Goal: Task Accomplishment & Management: Manage account settings

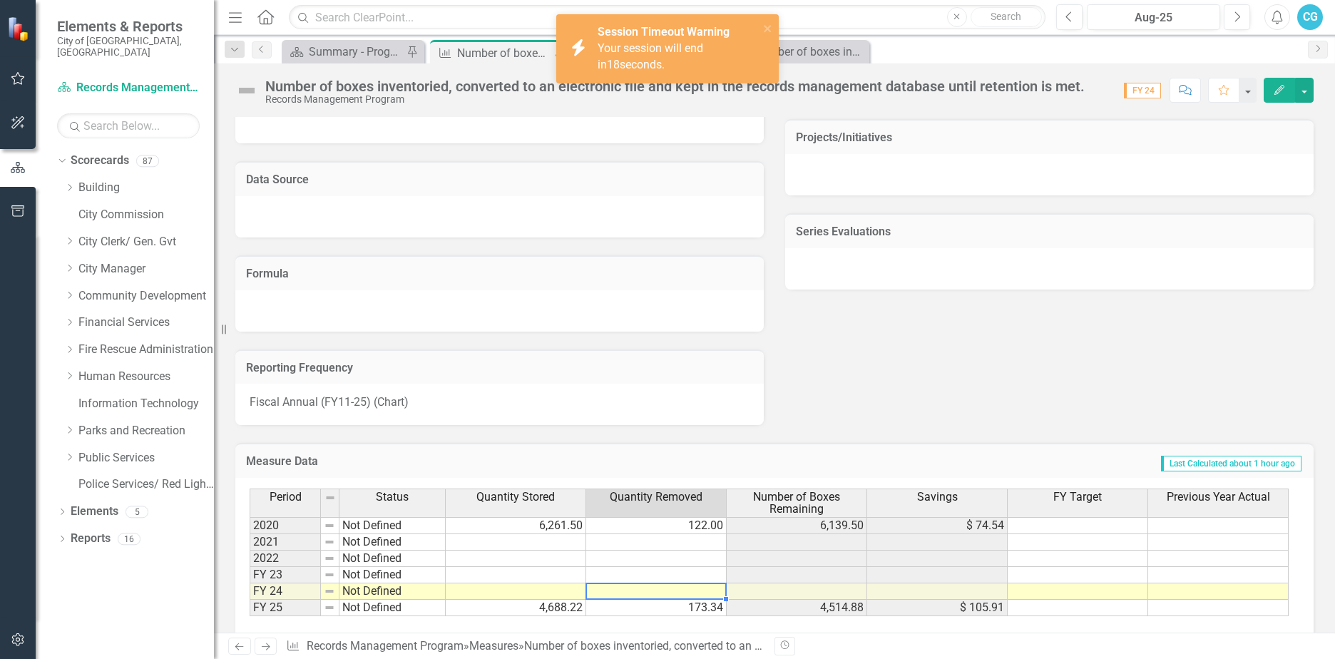
scroll to position [776, 0]
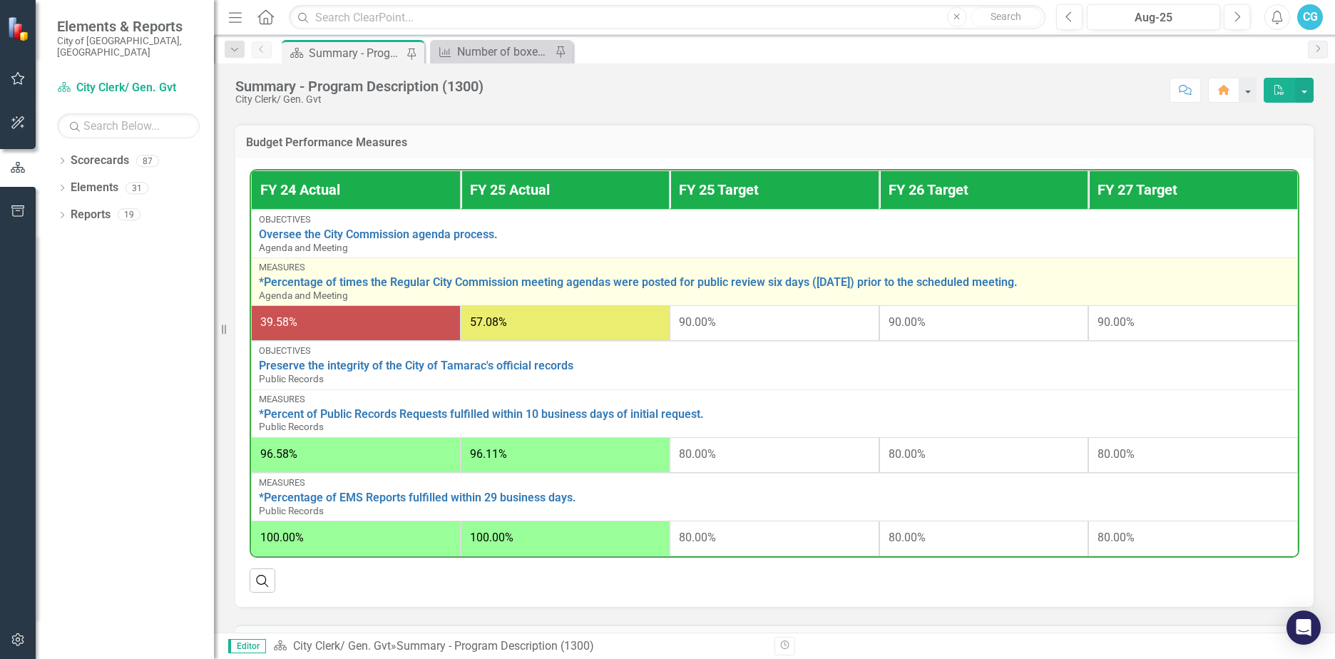
scroll to position [784, 0]
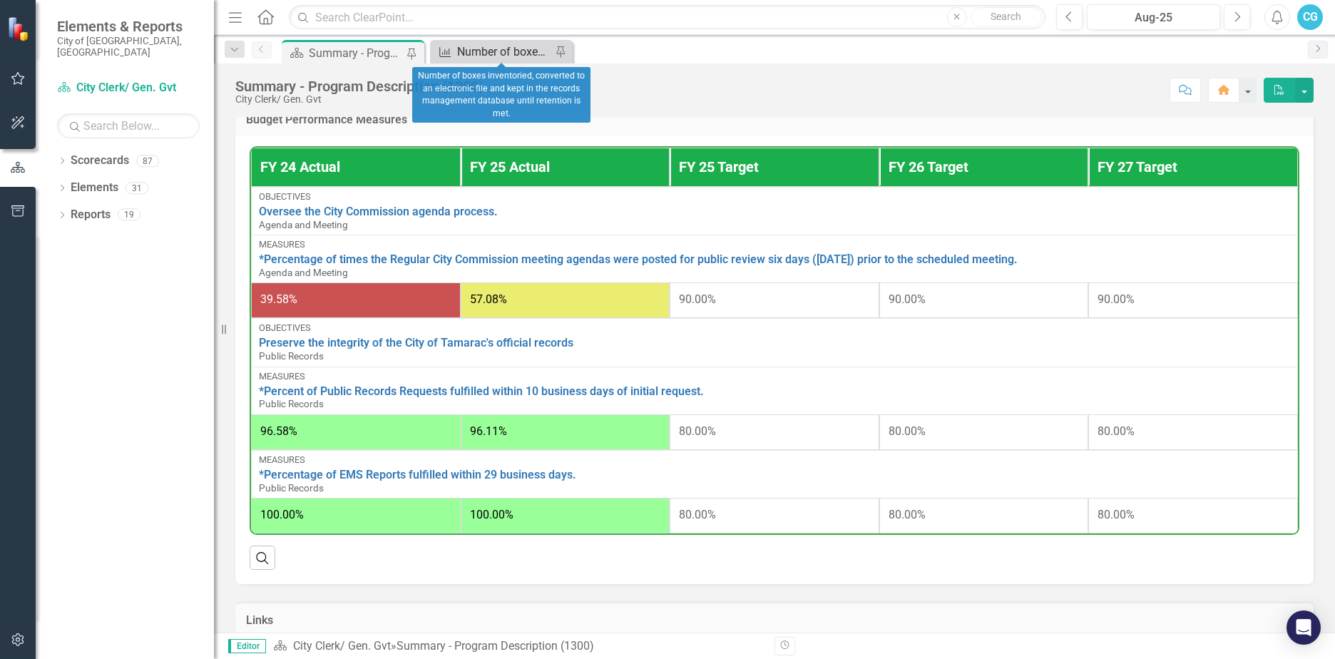
click at [501, 46] on div "Number of boxes inventoried, converted to an electronic file and kept in the re…" at bounding box center [504, 52] width 94 height 18
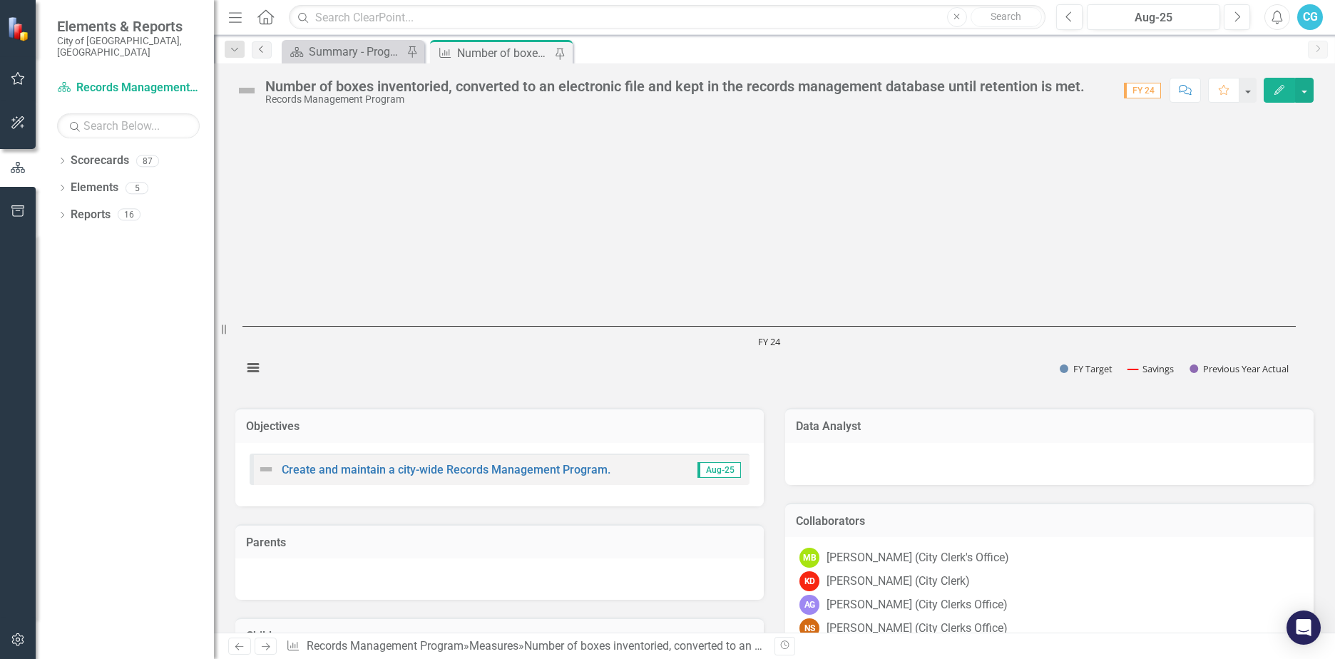
click at [256, 49] on icon "Previous" at bounding box center [261, 49] width 11 height 9
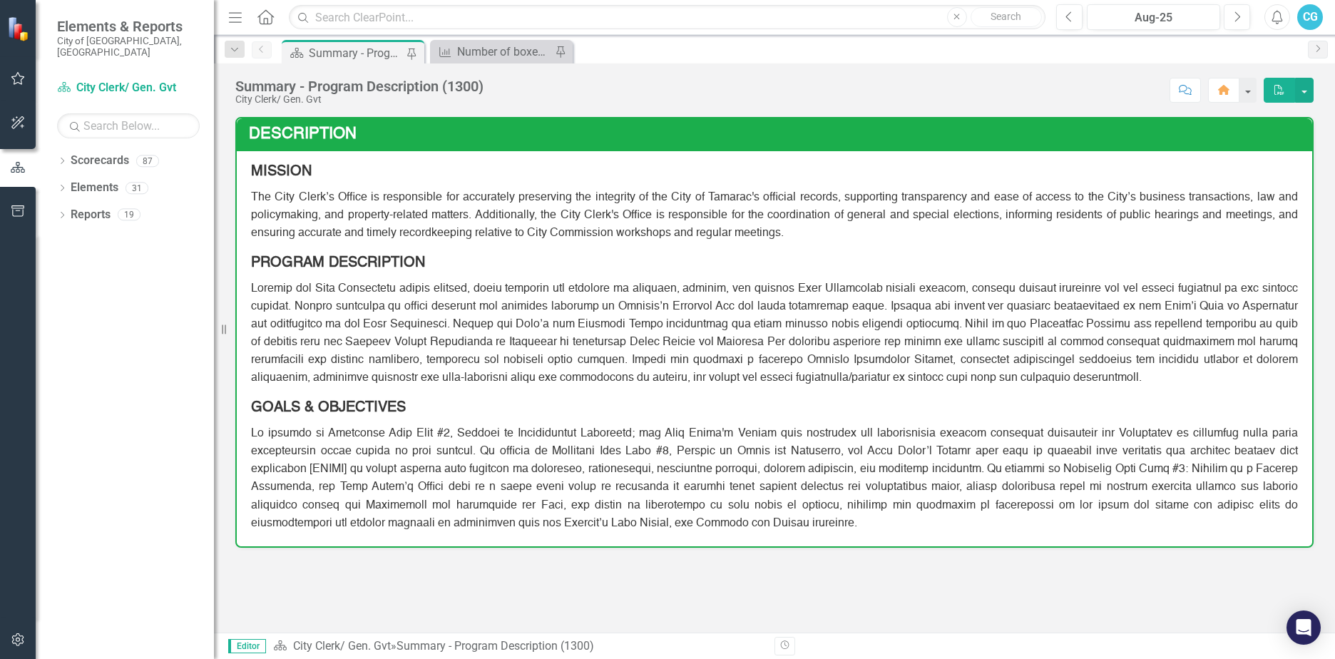
click at [491, 61] on div "Measure Number of boxes inventoried, converted to an electronic file and kept i…" at bounding box center [501, 52] width 143 height 24
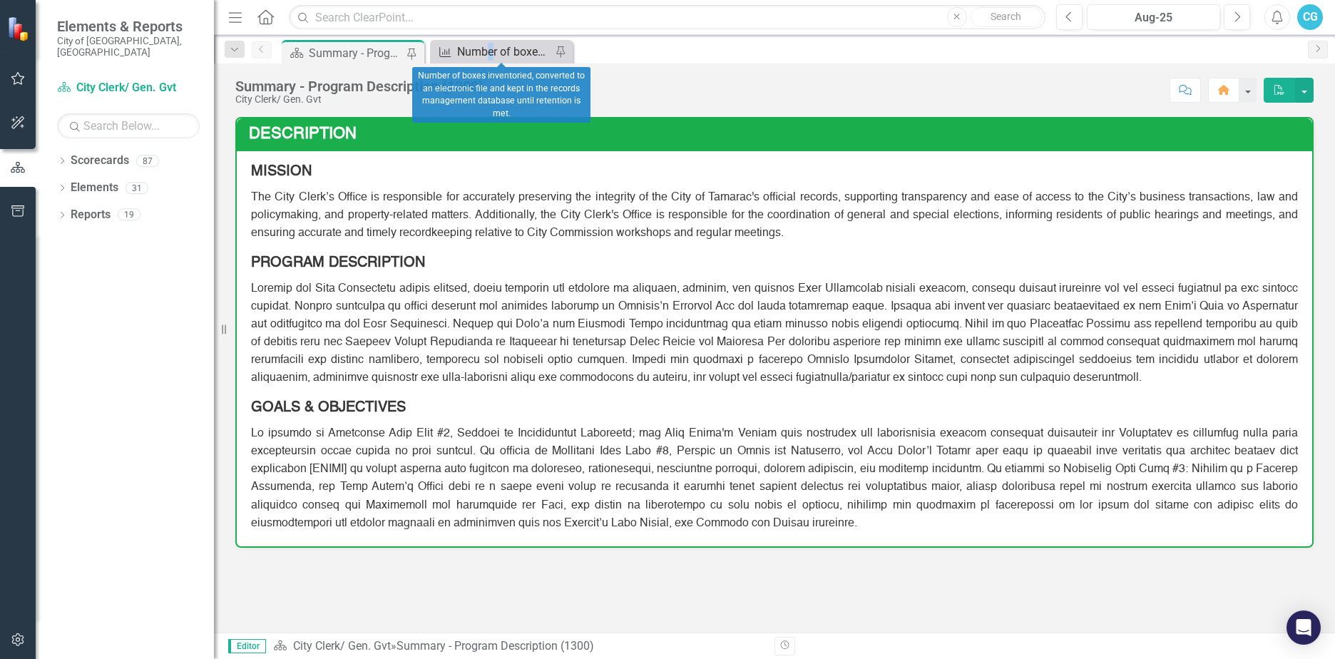
drag, startPoint x: 489, startPoint y: 61, endPoint x: 490, endPoint y: 49, distance: 12.1
click at [490, 49] on div "Number of boxes inventoried, converted to an electronic file and kept in the re…" at bounding box center [504, 52] width 94 height 18
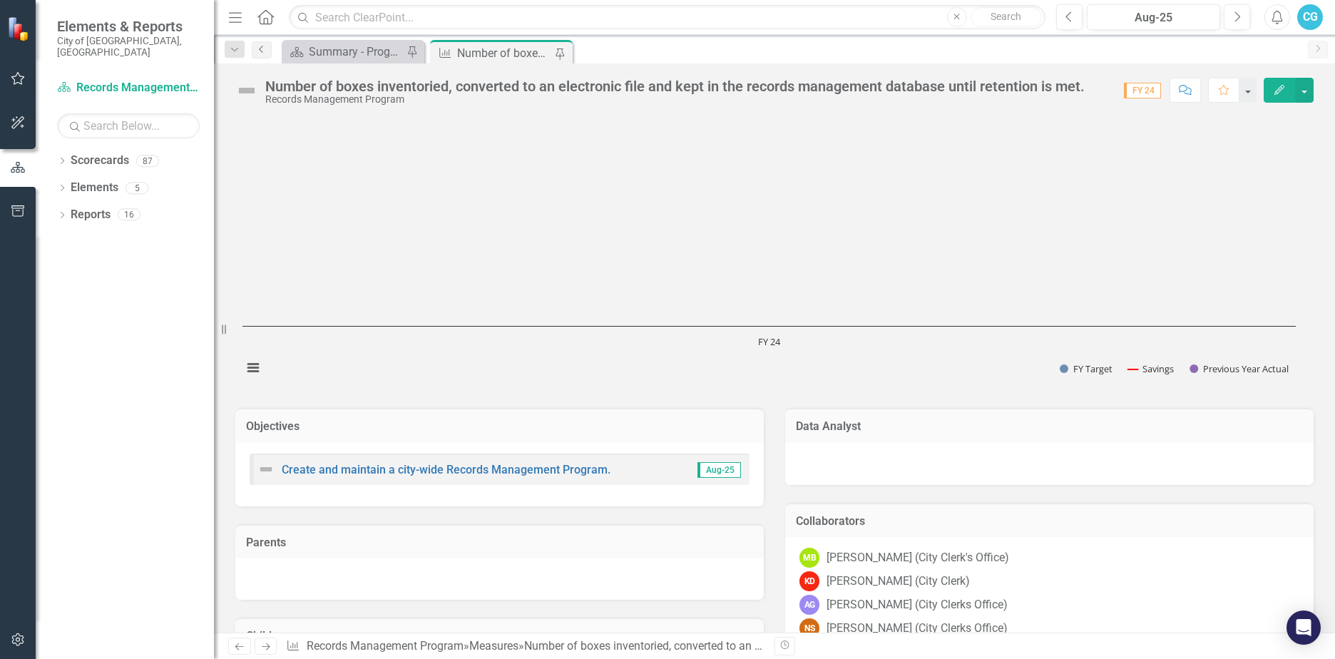
click at [259, 53] on icon "Previous" at bounding box center [261, 49] width 11 height 9
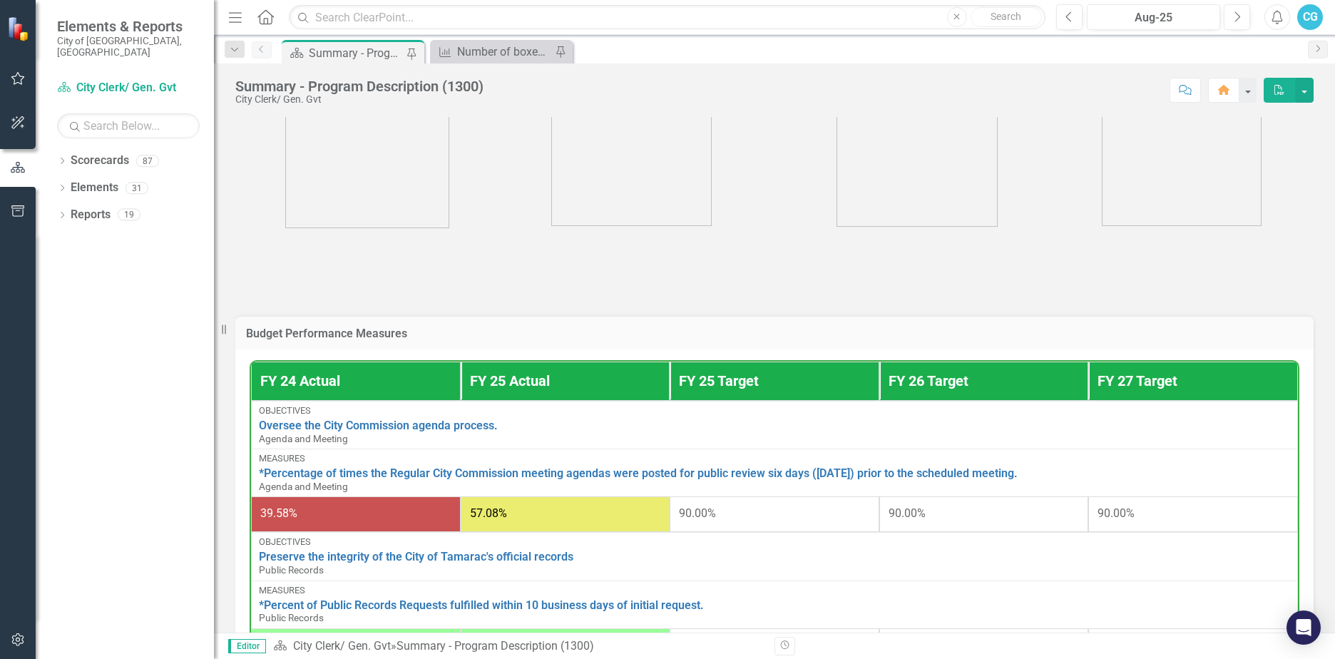
scroll to position [863, 0]
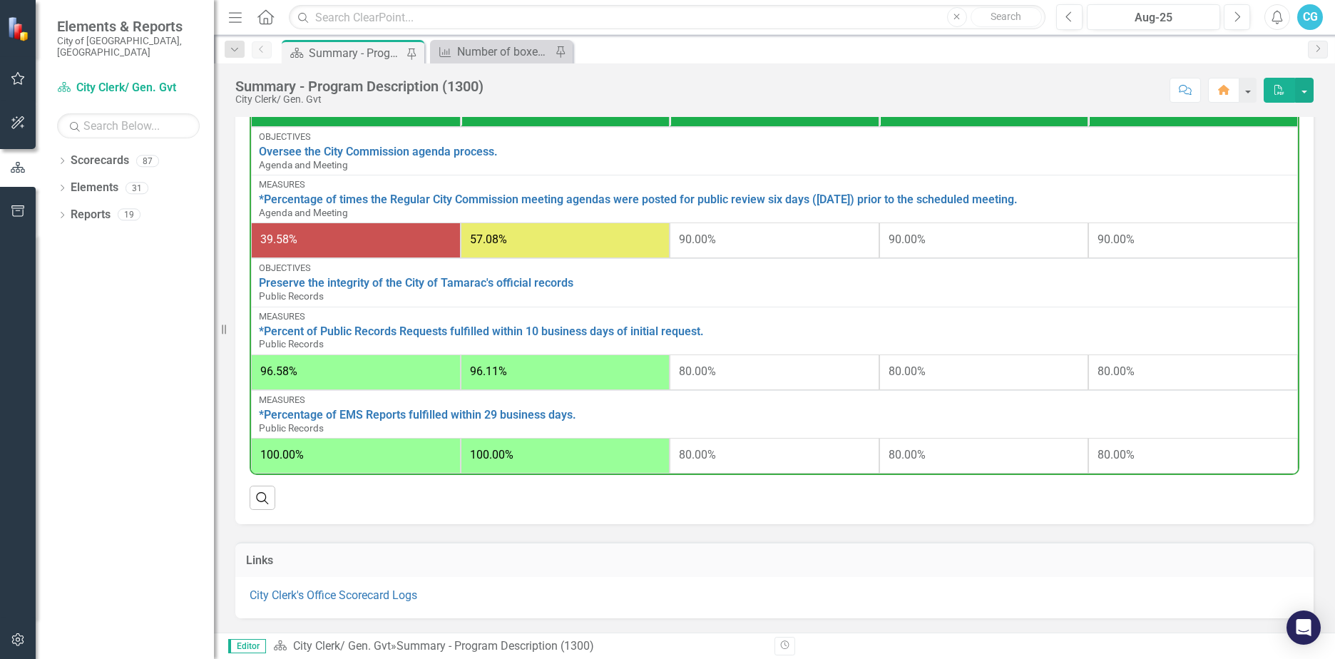
click at [391, 602] on p "City Clerk's Office Scorecard Logs" at bounding box center [775, 596] width 1050 height 16
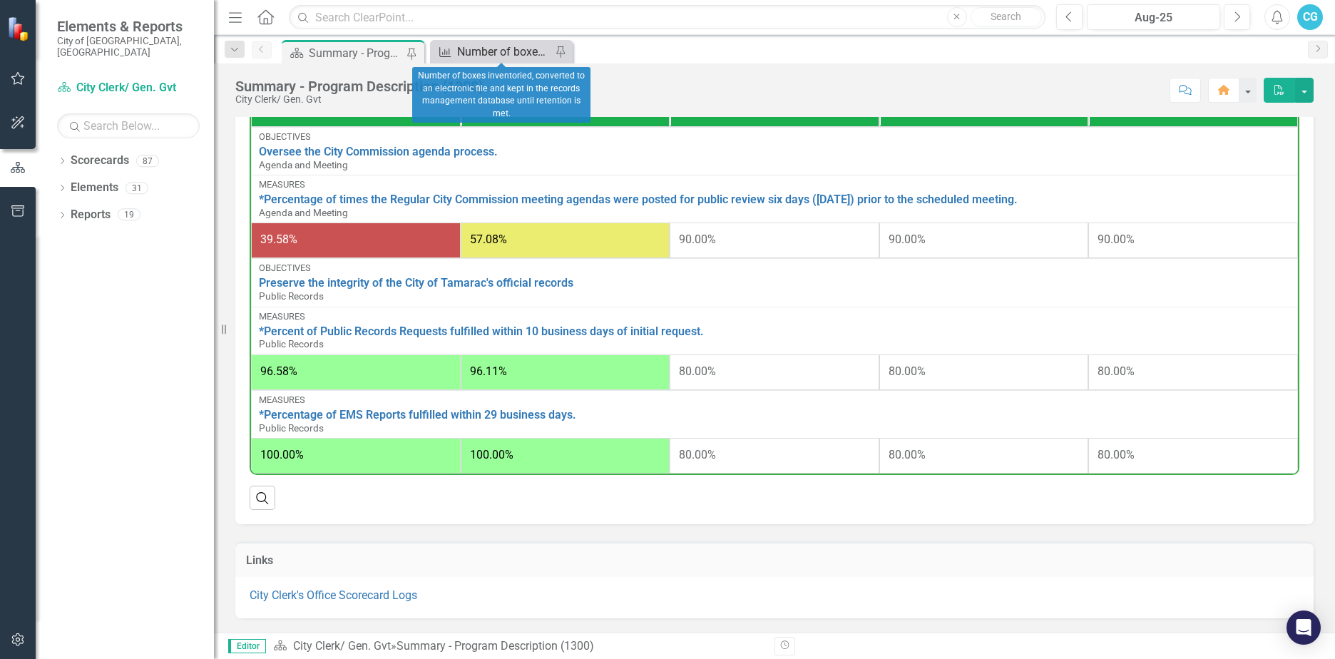
click at [446, 54] on icon "Measure" at bounding box center [445, 51] width 14 height 11
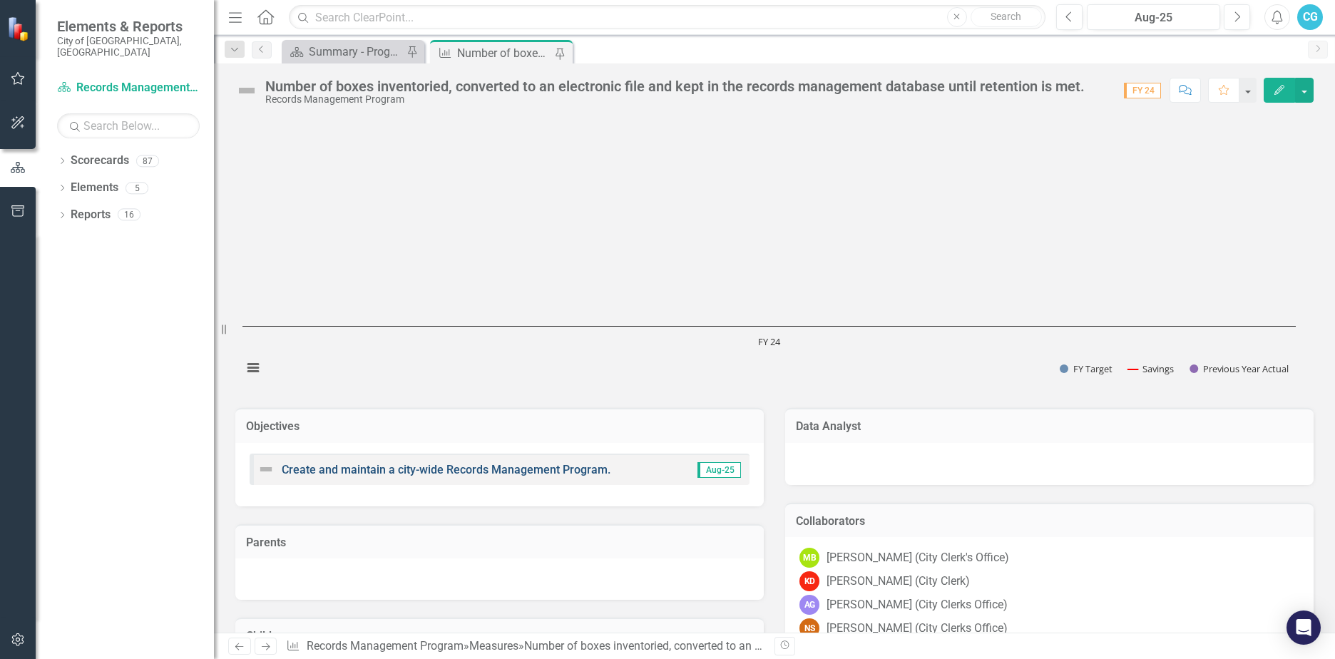
click at [350, 472] on link "Create and maintain a city-wide Records Management Program." at bounding box center [446, 470] width 329 height 14
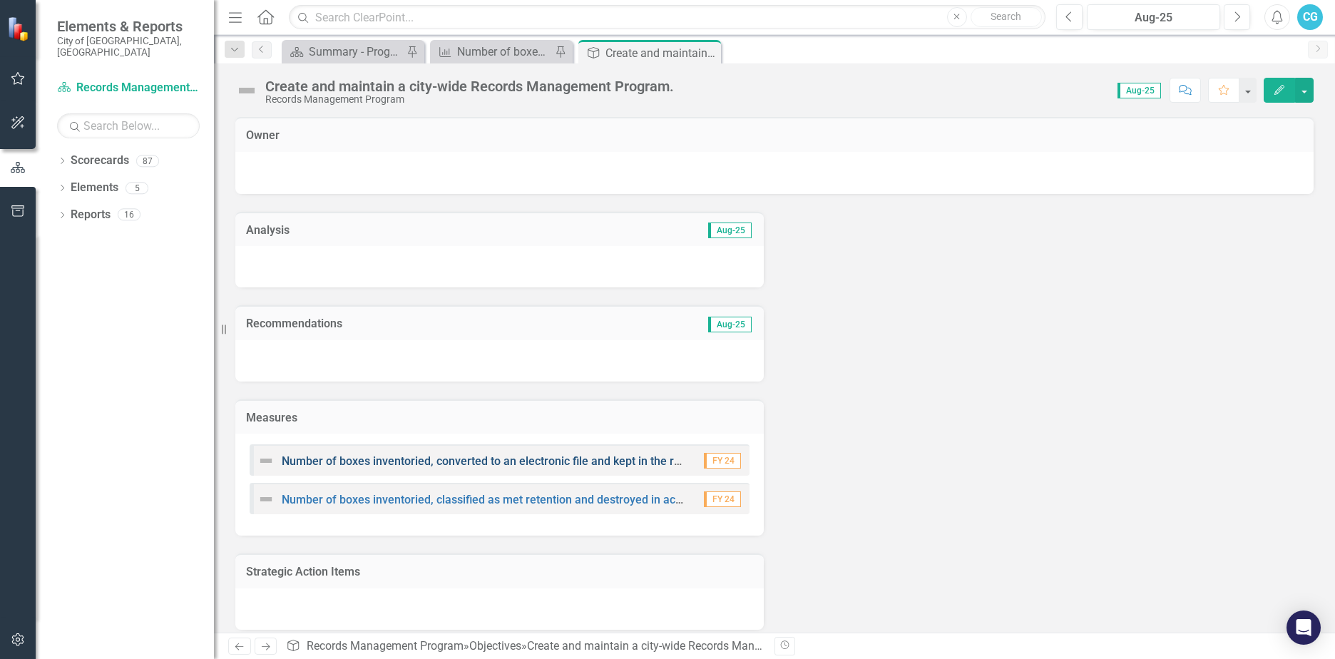
click at [357, 462] on link "Number of boxes inventoried, converted to an electronic file and kept in the re…" at bounding box center [612, 461] width 660 height 14
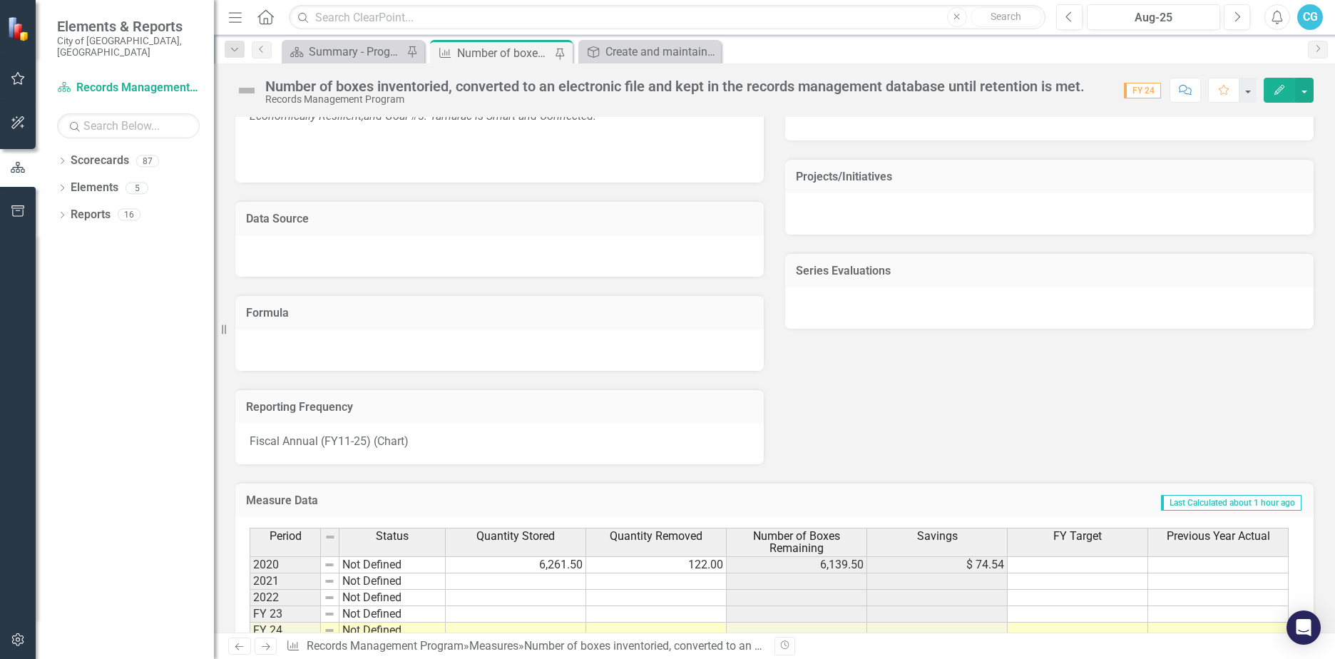
scroll to position [776, 0]
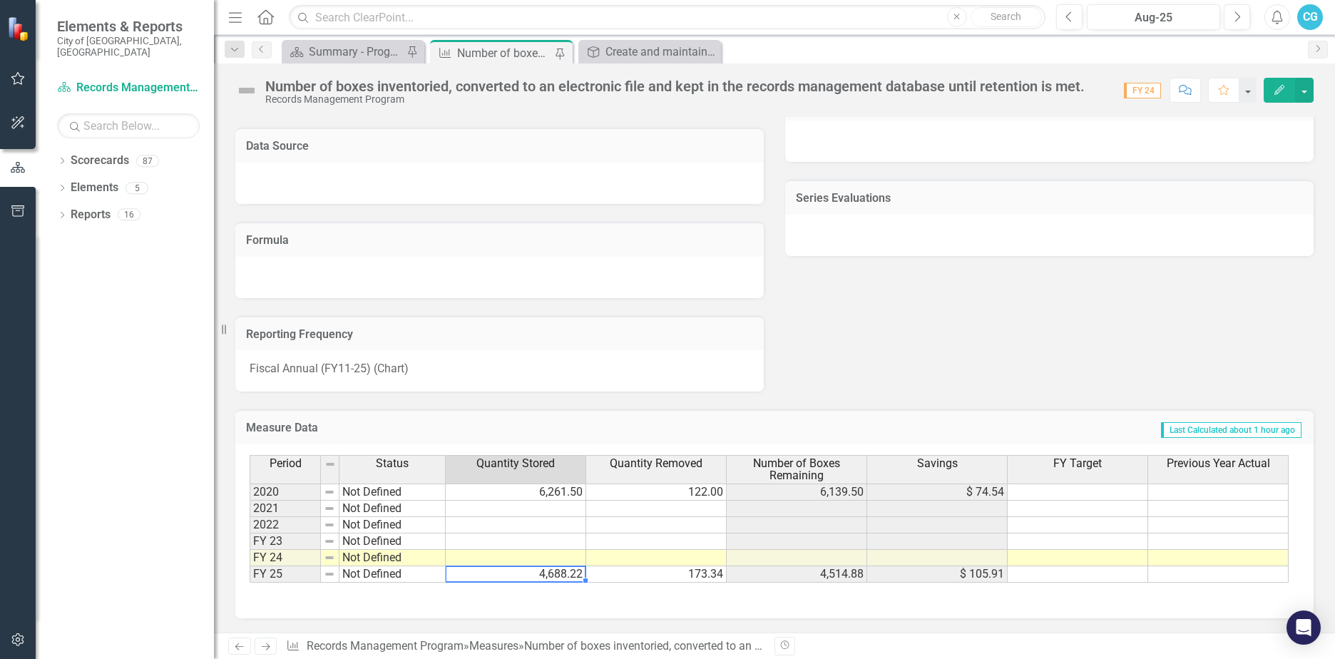
click at [568, 575] on td "4,688.22" at bounding box center [516, 574] width 140 height 16
click at [587, 617] on div "Period Status Quantity Stored Quantity Removed Number of Boxes Remaining Saving…" at bounding box center [774, 531] width 1078 height 174
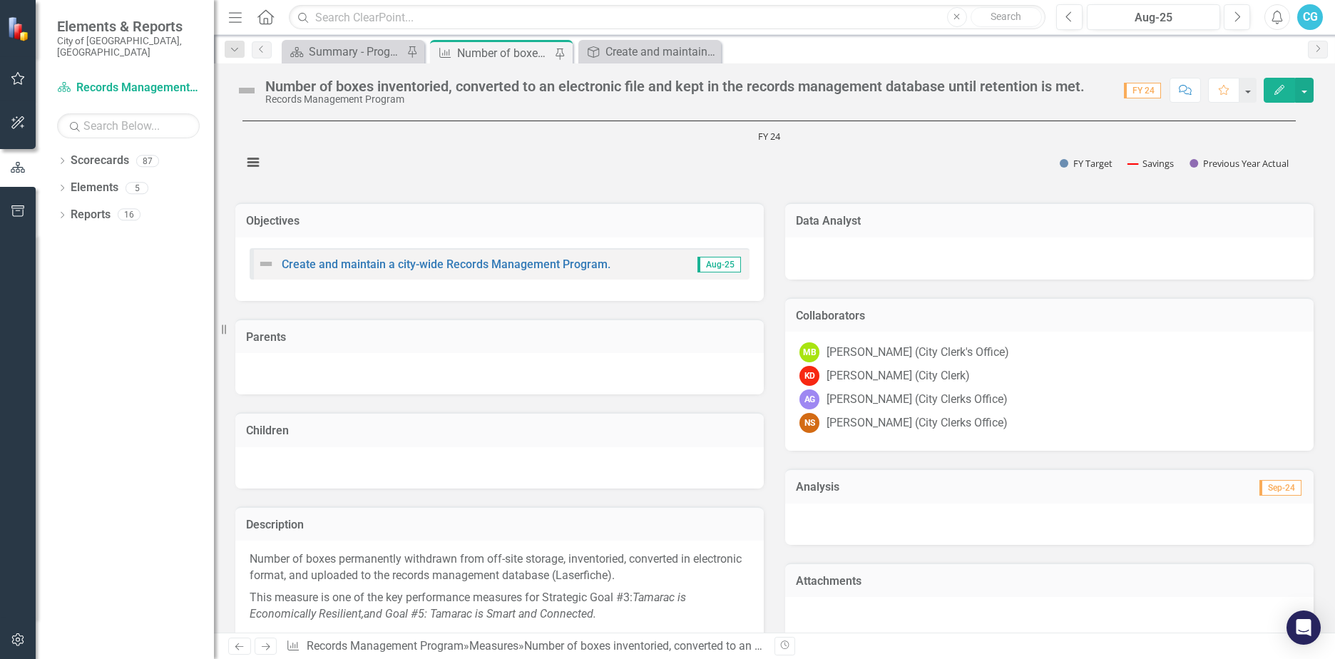
scroll to position [0, 0]
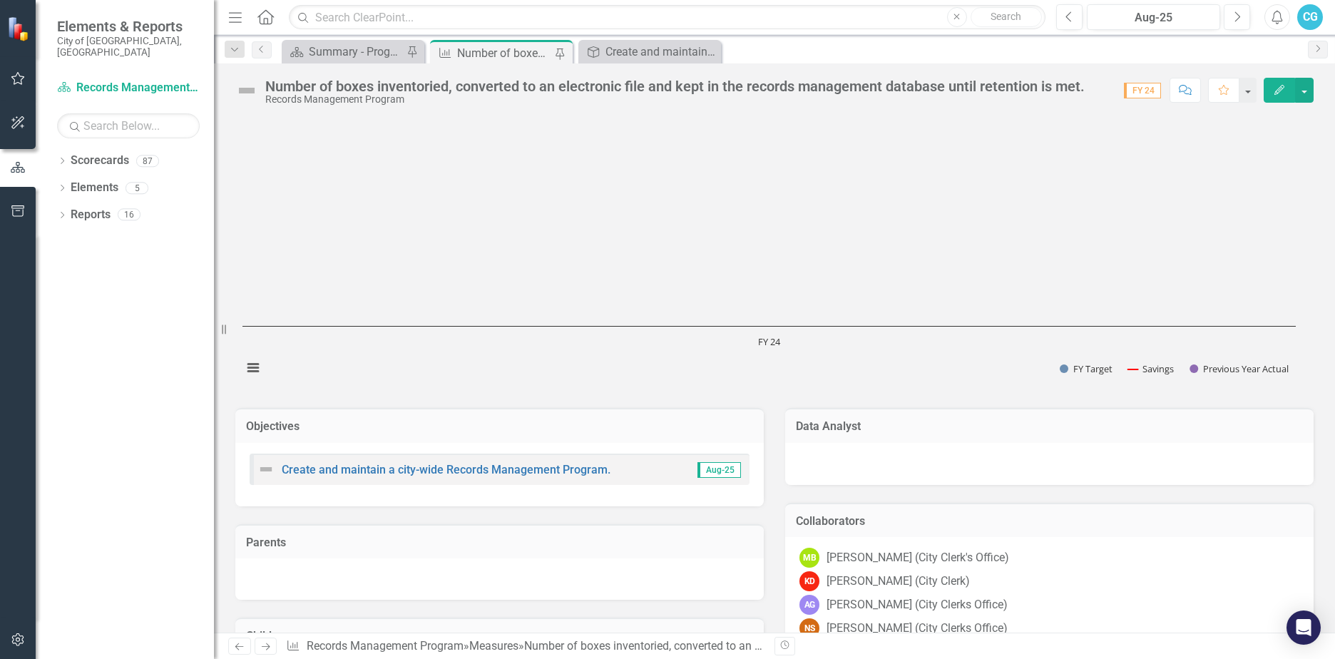
click at [438, 491] on div "Create and maintain a city-wide Records Management Program. Aug-25" at bounding box center [499, 474] width 528 height 63
click at [424, 468] on link "Create and maintain a city-wide Records Management Program." at bounding box center [446, 470] width 329 height 14
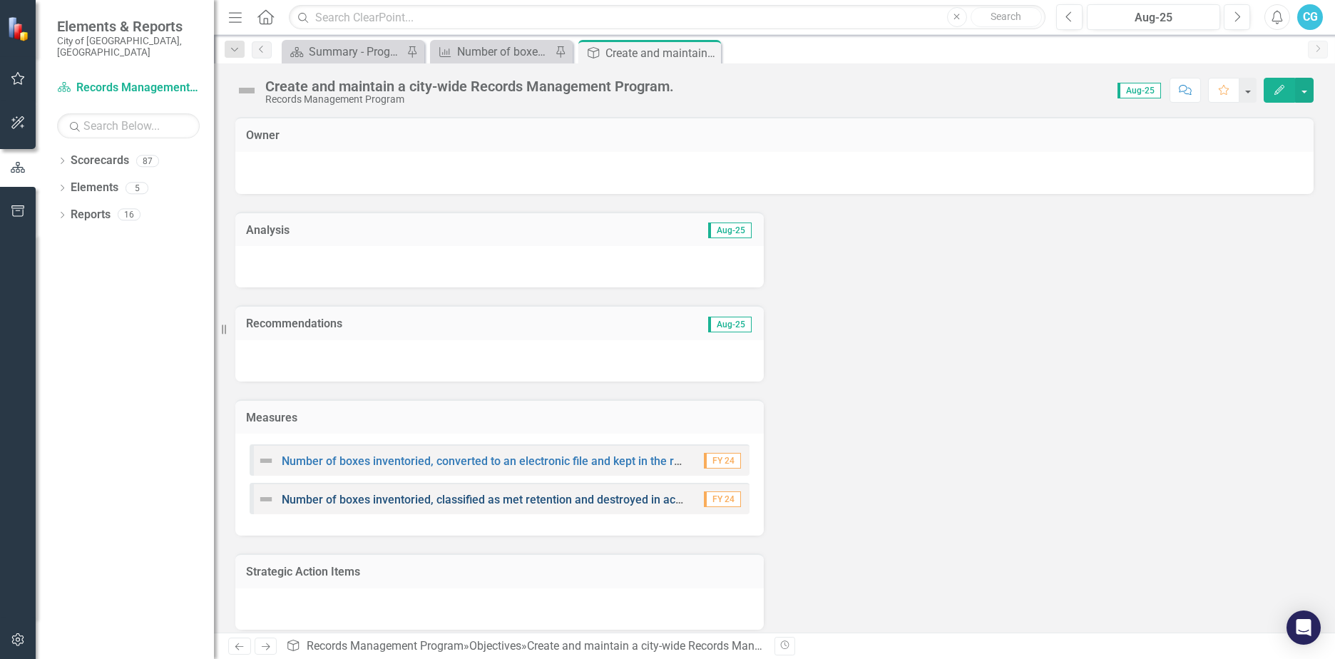
click at [461, 495] on link "Number of boxes inventoried, classified as met retention and destroyed in accor…" at bounding box center [618, 500] width 672 height 14
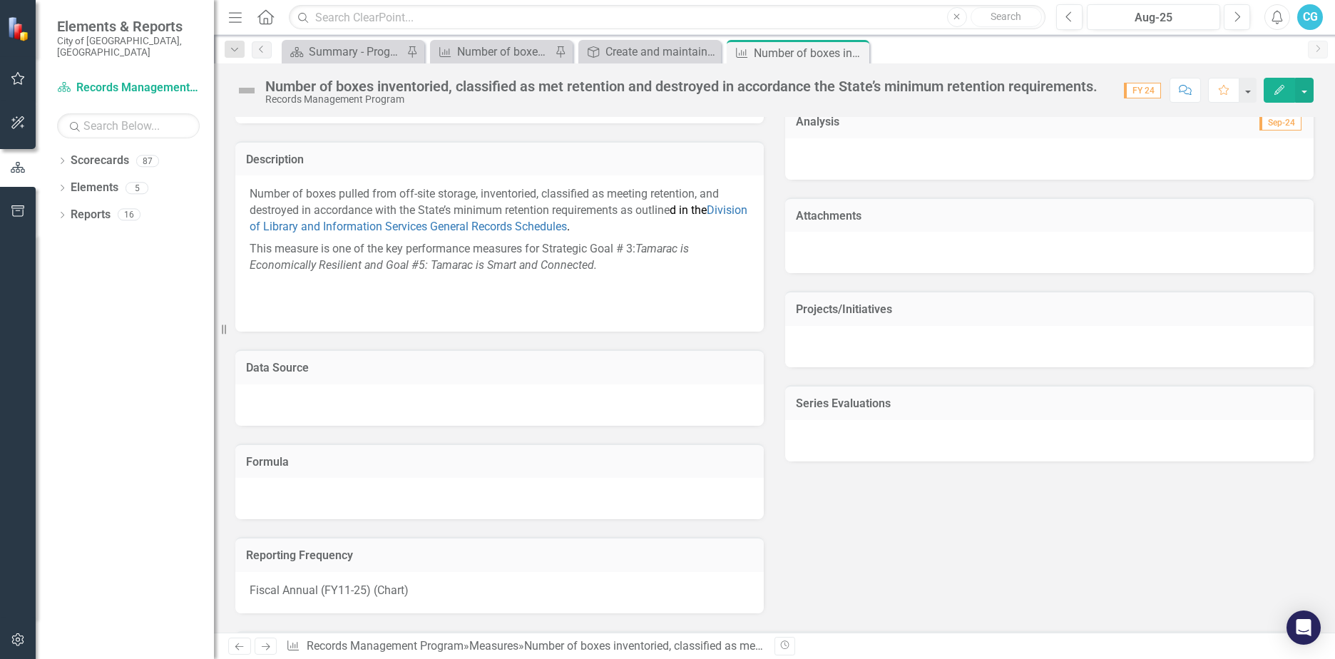
scroll to position [792, 0]
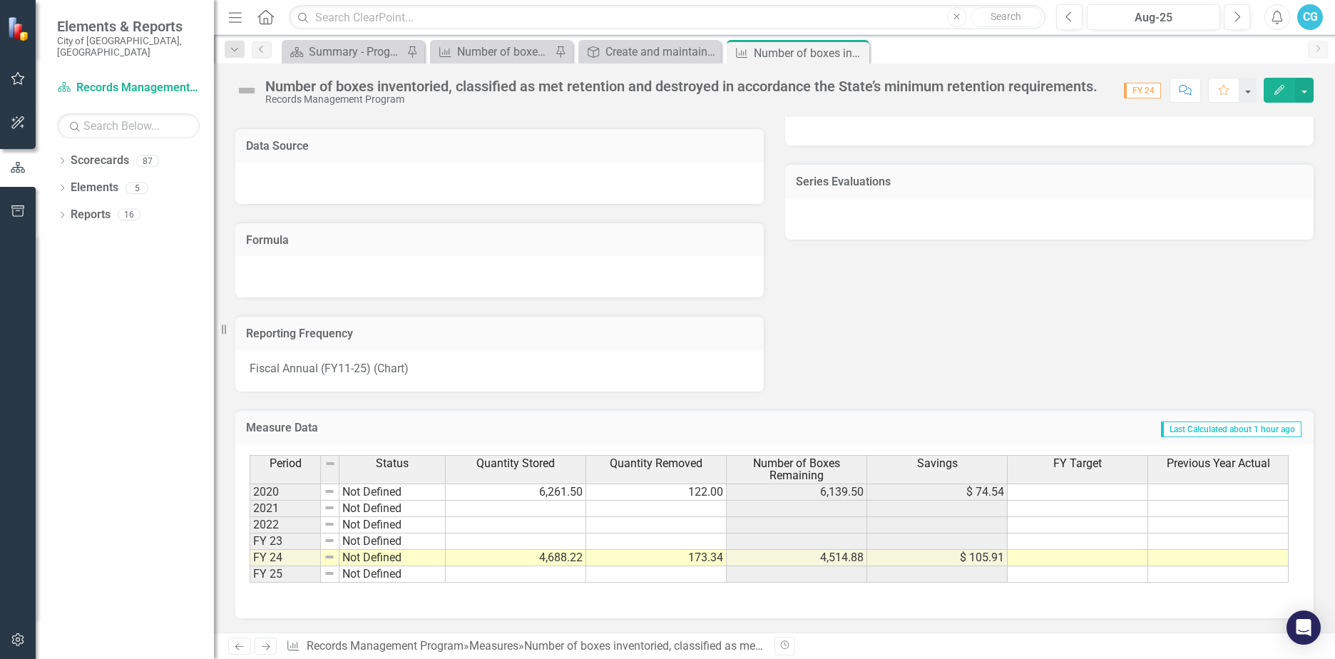
click at [471, 575] on td at bounding box center [516, 574] width 140 height 16
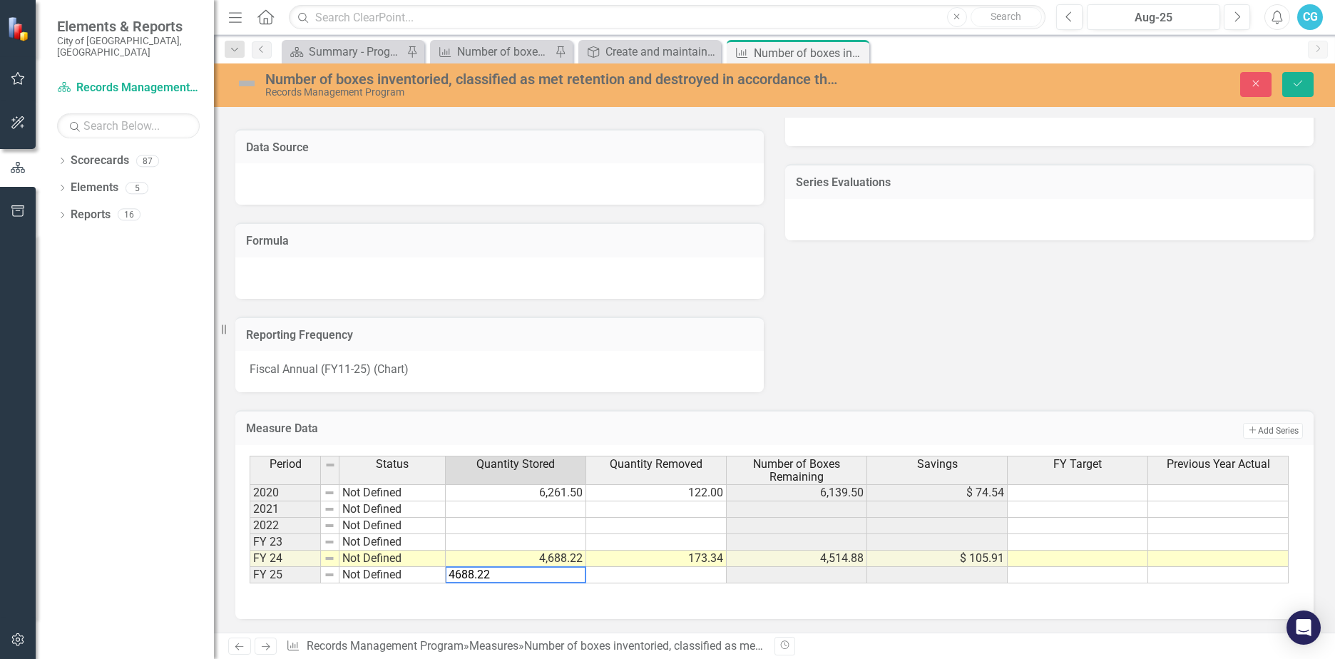
type textarea "4688.22"
click at [618, 579] on td at bounding box center [656, 575] width 140 height 16
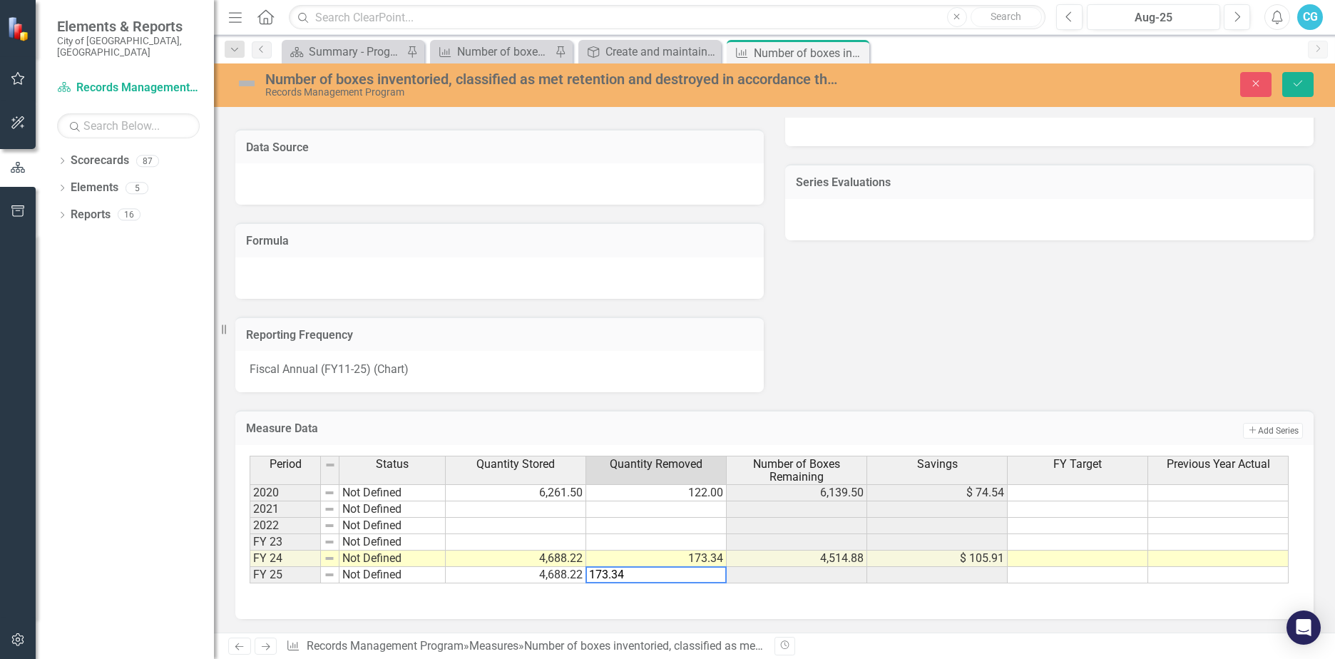
type textarea "173.34"
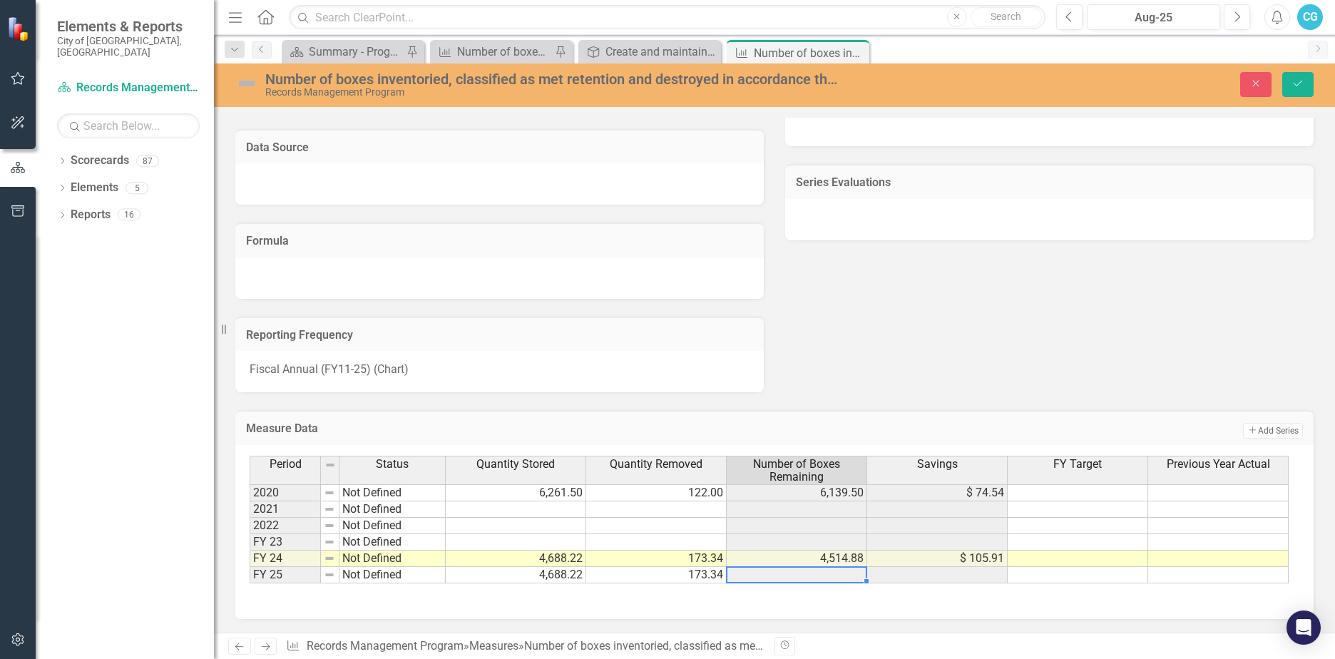
click at [845, 578] on td at bounding box center [797, 575] width 140 height 16
click at [1296, 98] on div "Number of boxes inventoried, classified as met retention and destroyed in accor…" at bounding box center [774, 84] width 1121 height 27
drag, startPoint x: 1296, startPoint y: 88, endPoint x: 1293, endPoint y: 98, distance: 10.9
click at [1295, 87] on icon "Save" at bounding box center [1297, 83] width 13 height 10
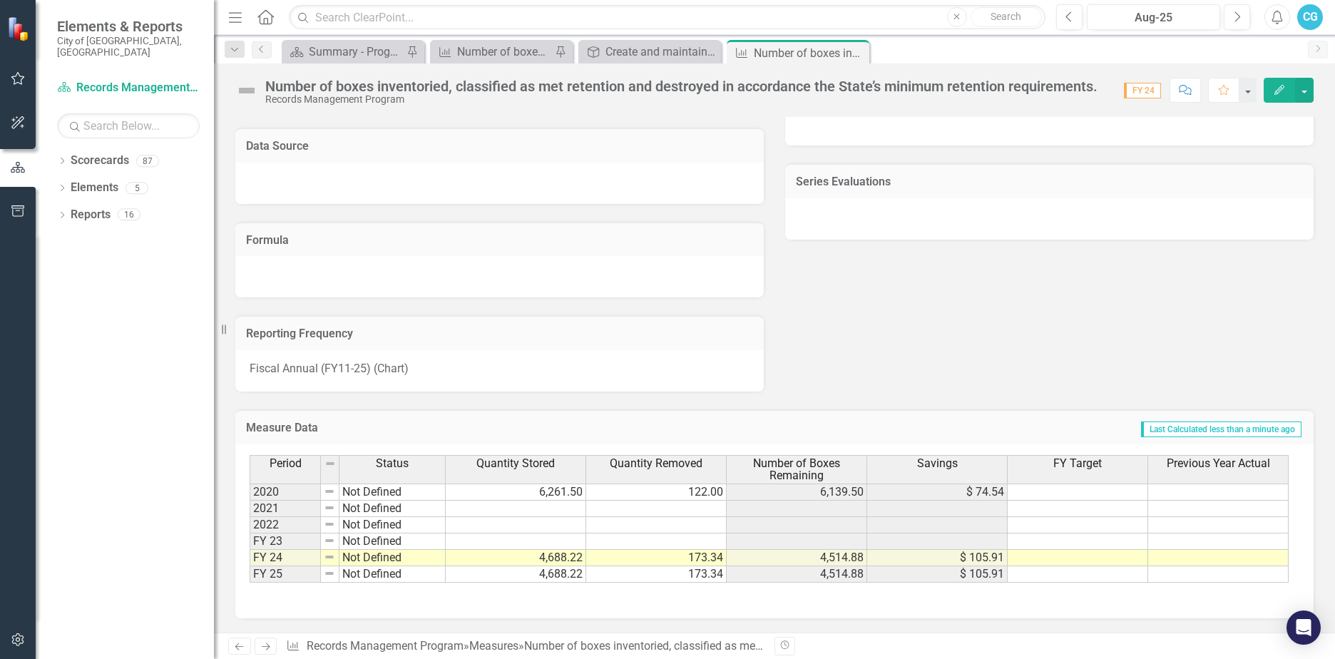
click at [557, 576] on td "4,688.22" at bounding box center [516, 574] width 140 height 16
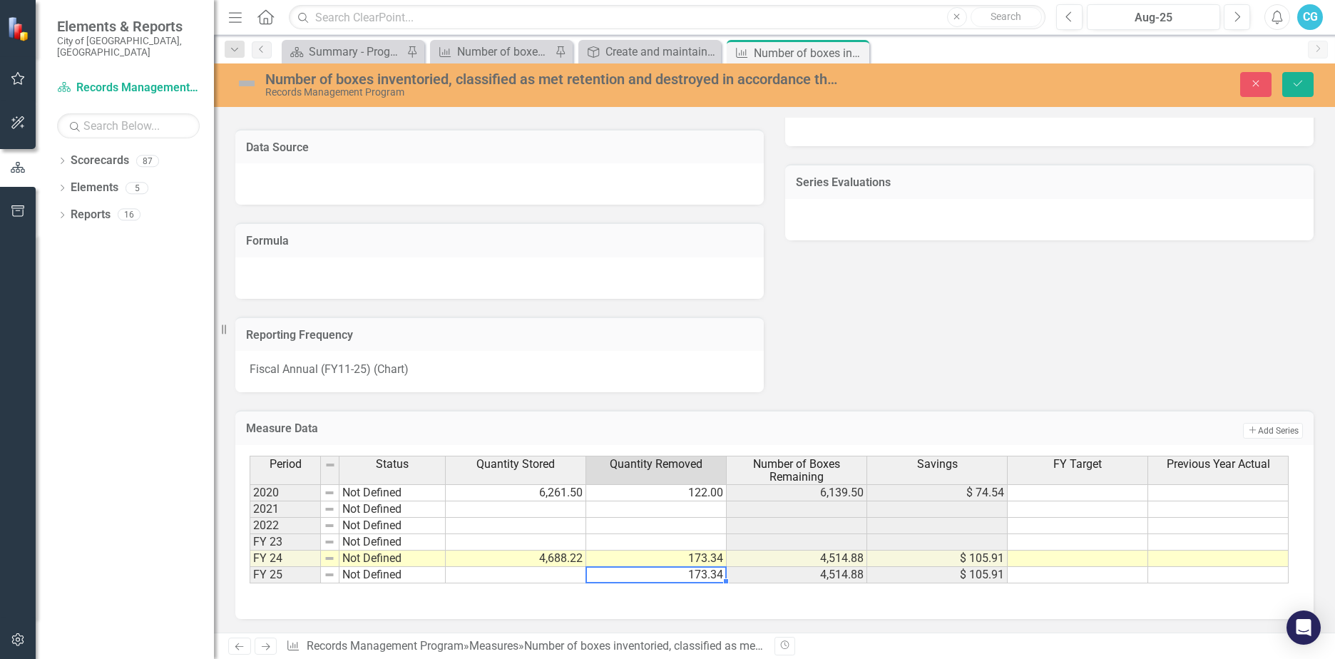
click at [719, 580] on td "173.34" at bounding box center [656, 575] width 140 height 16
click at [776, 575] on td "4,514.88" at bounding box center [797, 575] width 140 height 16
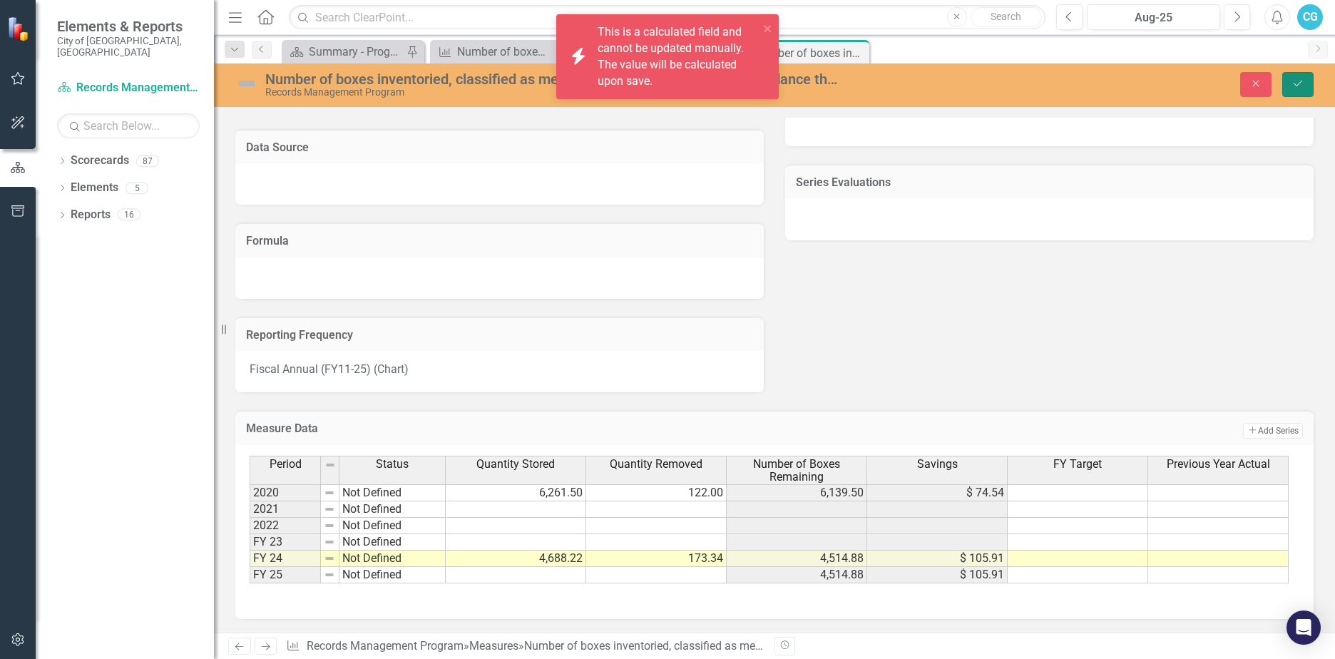
click at [1287, 86] on button "Save" at bounding box center [1297, 84] width 31 height 25
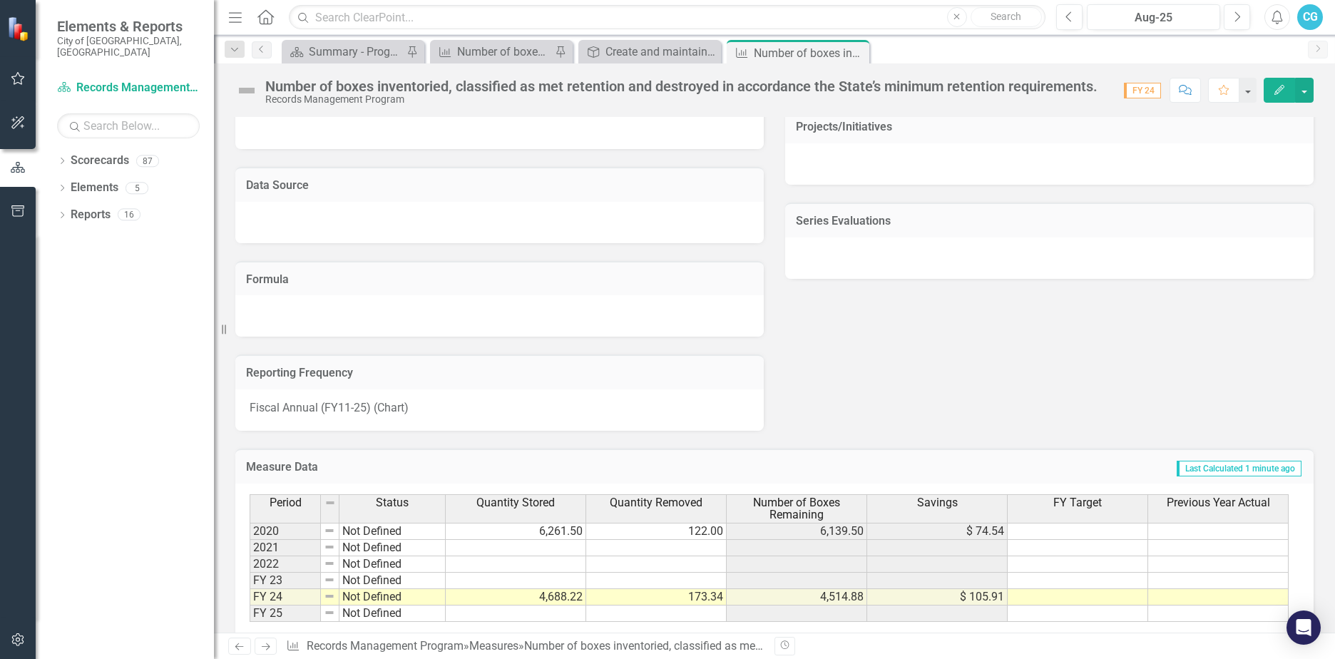
scroll to position [784, 0]
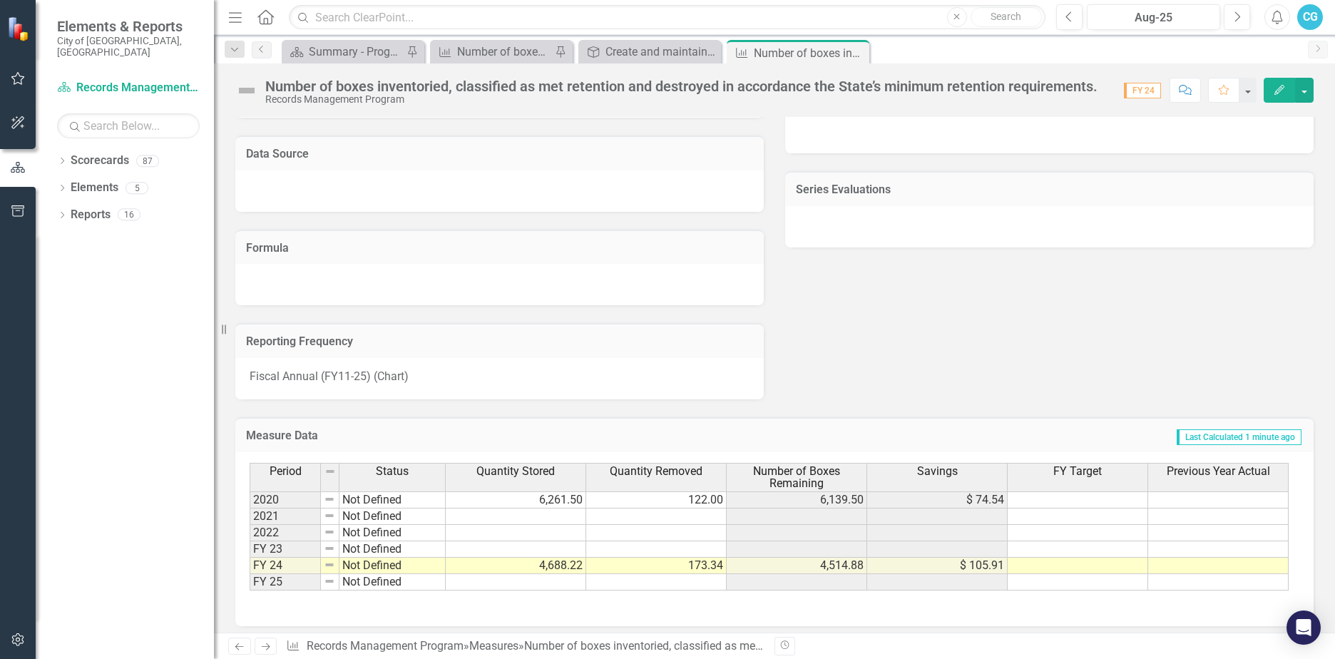
click at [568, 587] on td at bounding box center [516, 582] width 140 height 16
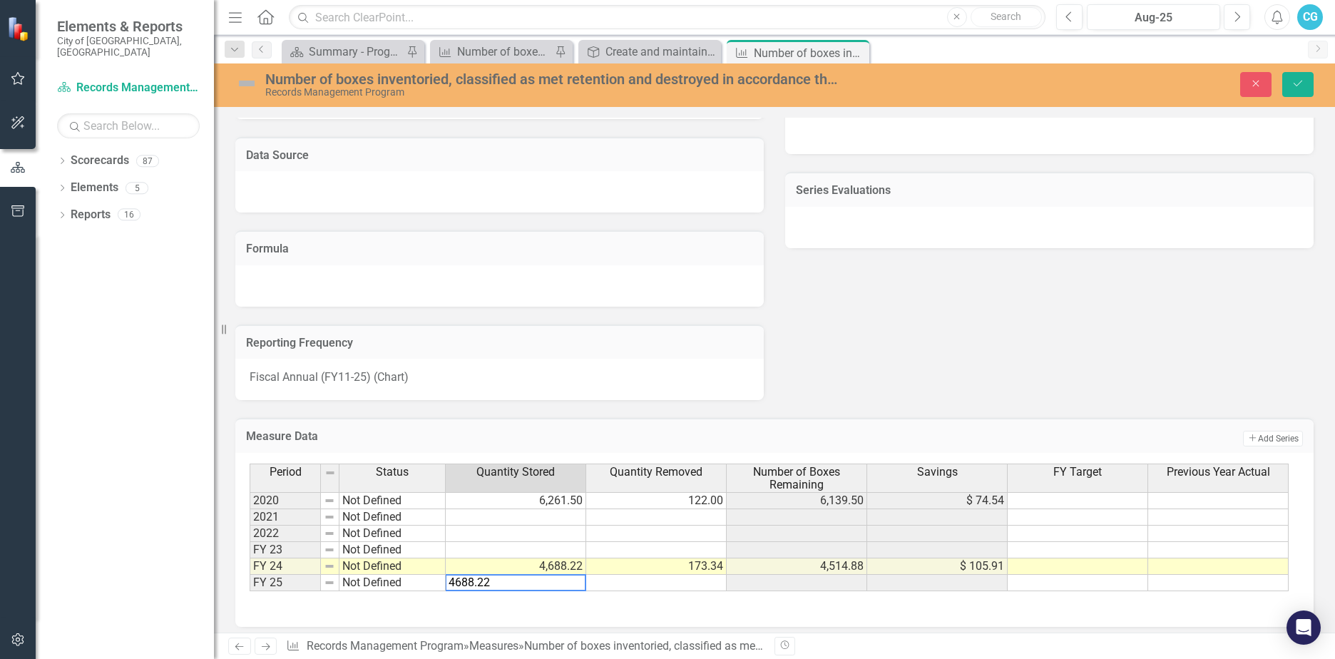
type textarea "4688.22"
click at [617, 576] on td at bounding box center [656, 583] width 140 height 16
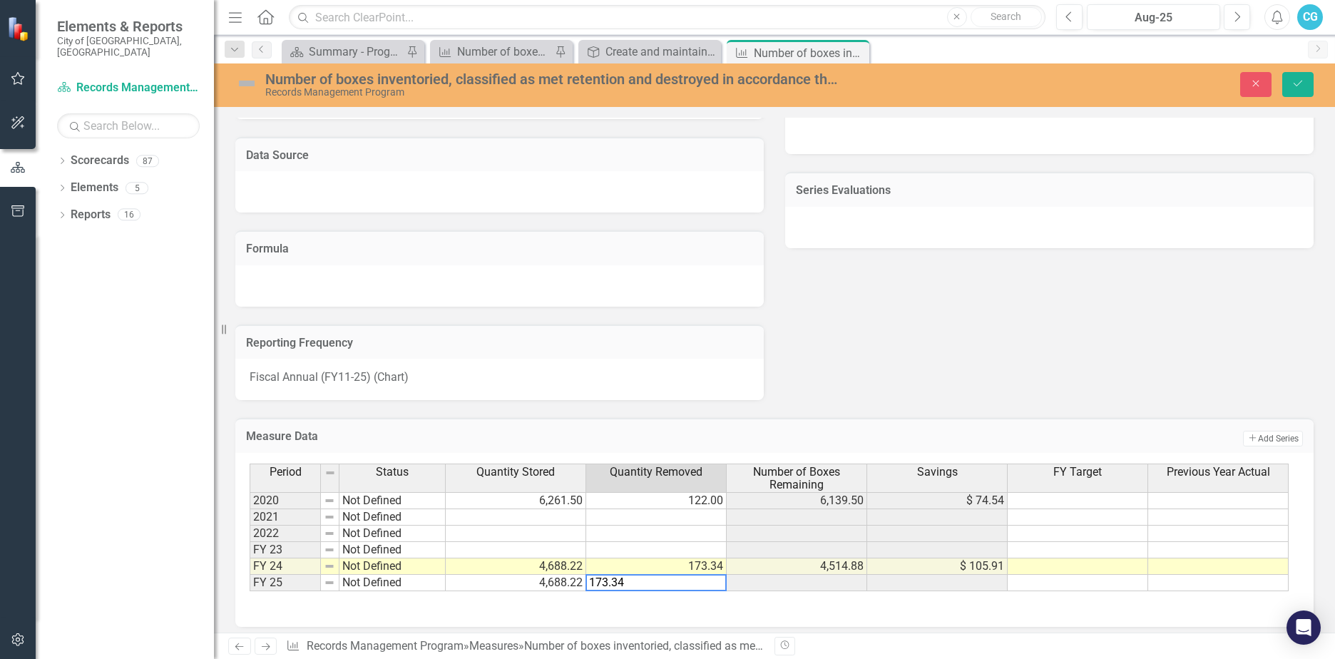
click at [614, 573] on div "Period Status Quantity Stored Quantity Removed Number of Boxes Remaining Saving…" at bounding box center [769, 527] width 1039 height 128
type textarea "173.34"
click at [618, 570] on td "173.34" at bounding box center [656, 566] width 140 height 16
click at [553, 566] on td "4,688.22" at bounding box center [516, 566] width 140 height 16
click at [934, 616] on div "Period Status Quantity Stored Quantity Removed Number of Boxes Remaining Saving…" at bounding box center [774, 540] width 1078 height 174
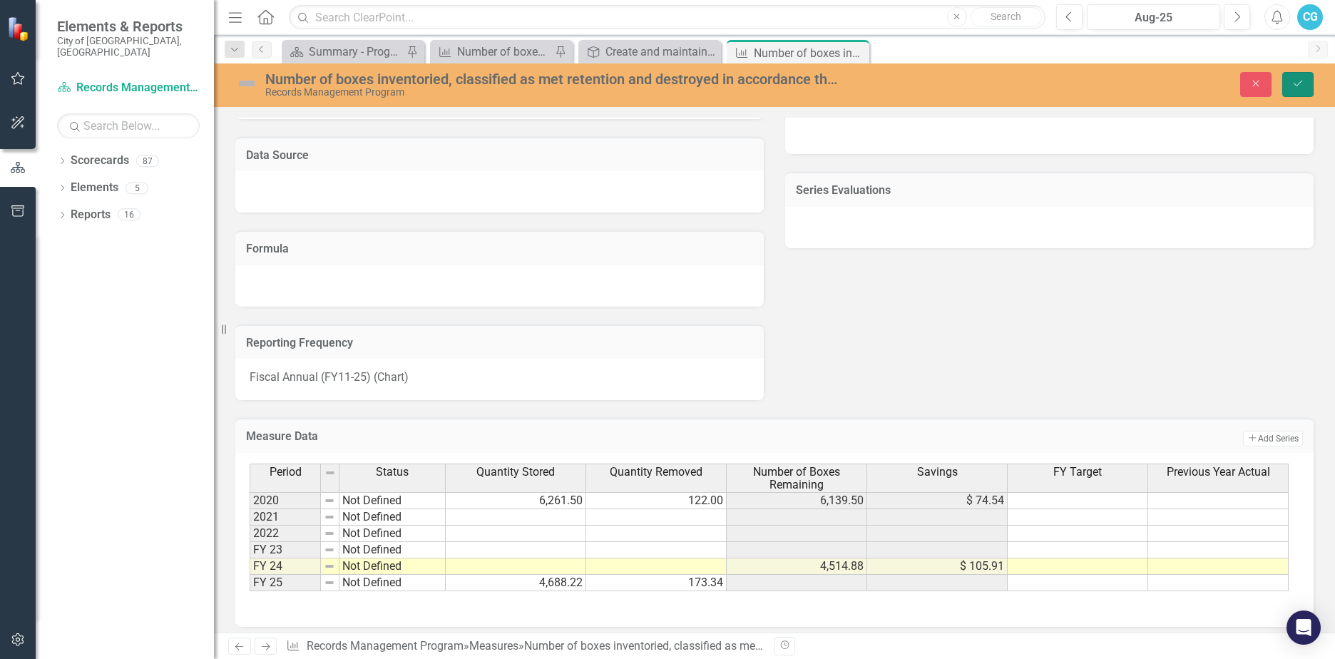
click at [1296, 85] on icon "Save" at bounding box center [1297, 83] width 13 height 10
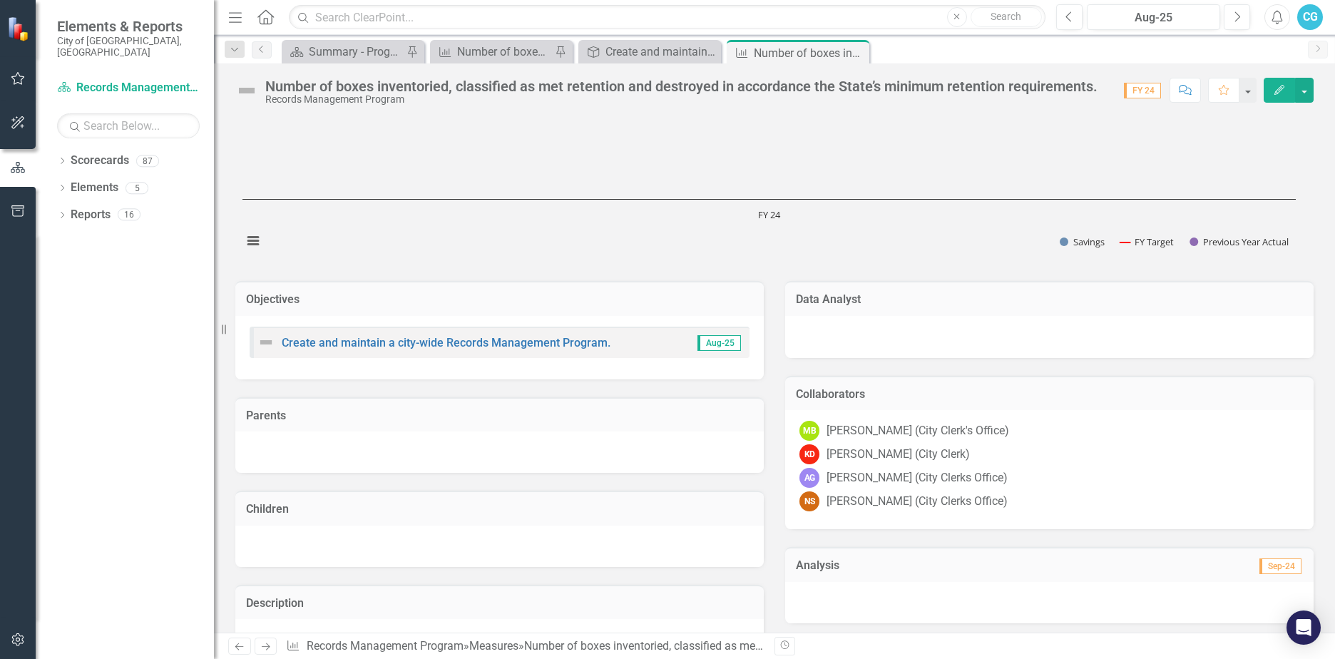
scroll to position [0, 0]
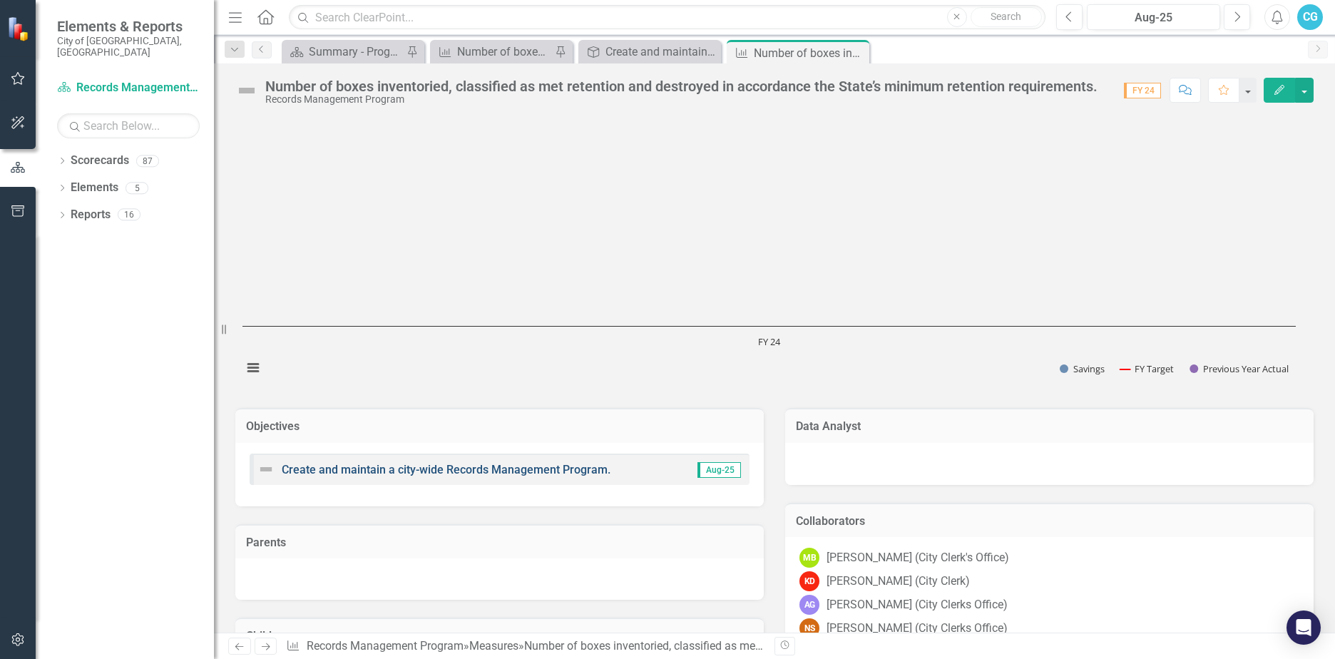
click at [441, 470] on link "Create and maintain a city-wide Records Management Program." at bounding box center [446, 470] width 329 height 14
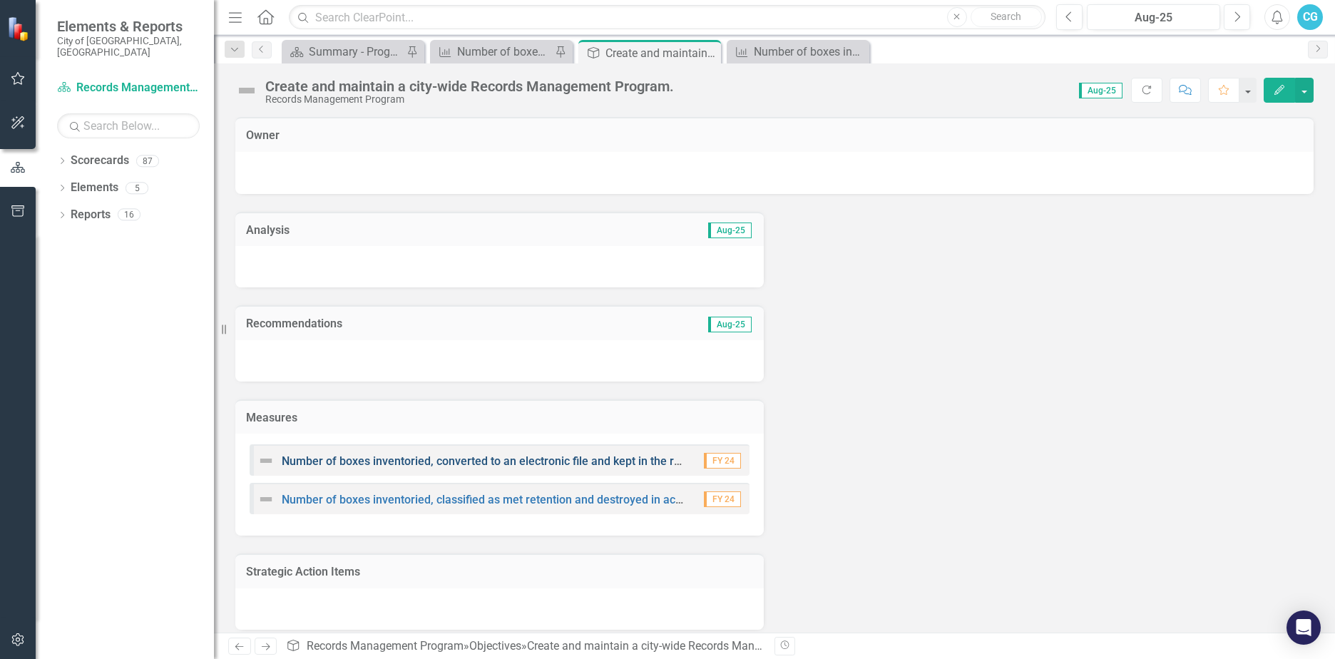
click at [441, 465] on link "Number of boxes inventoried, converted to an electronic file and kept in the re…" at bounding box center [612, 461] width 660 height 14
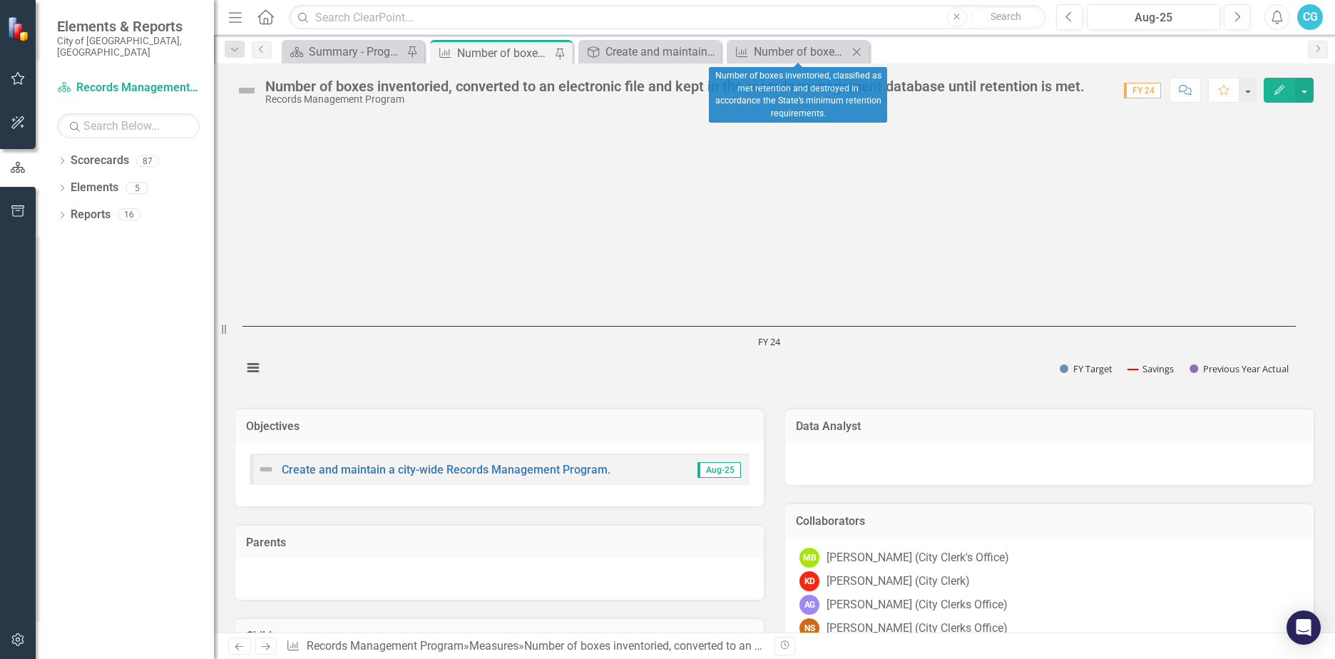
click at [861, 54] on icon "Close" at bounding box center [856, 51] width 14 height 11
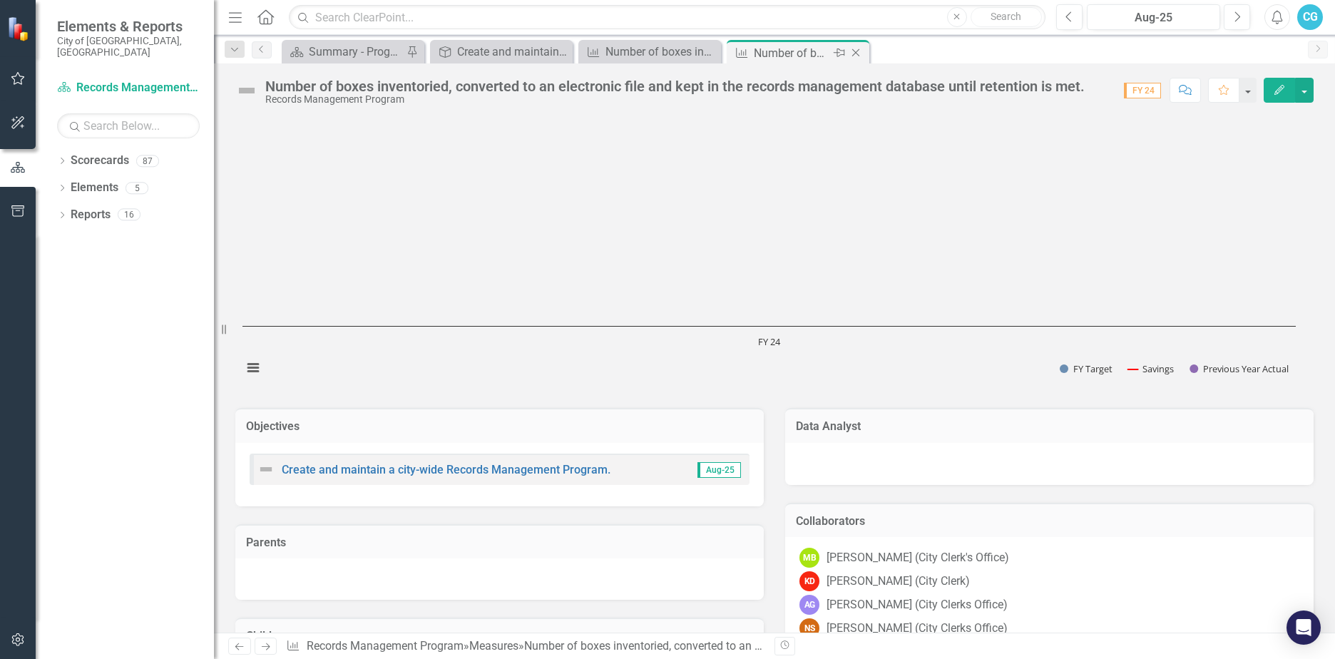
click at [852, 48] on icon "Close" at bounding box center [856, 52] width 14 height 11
click at [709, 47] on icon "Close" at bounding box center [707, 52] width 14 height 11
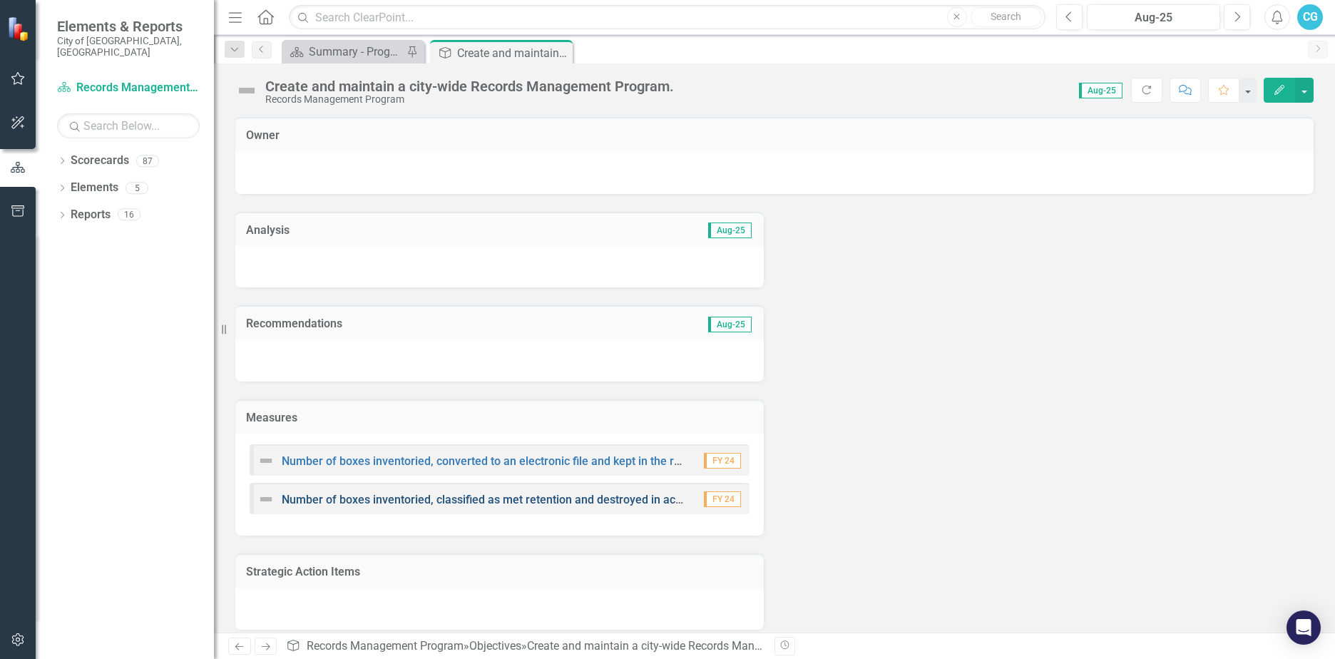
click at [661, 496] on link "Number of boxes inventoried, classified as met retention and destroyed in accor…" at bounding box center [618, 500] width 672 height 14
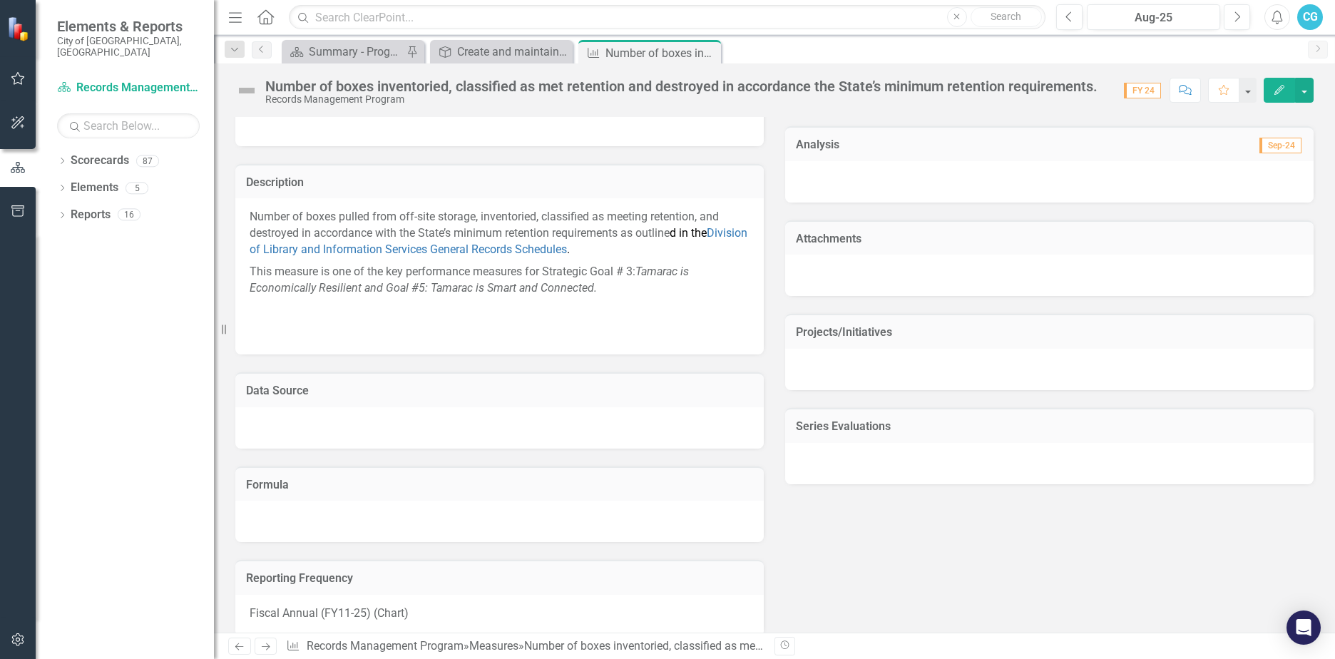
scroll to position [792, 0]
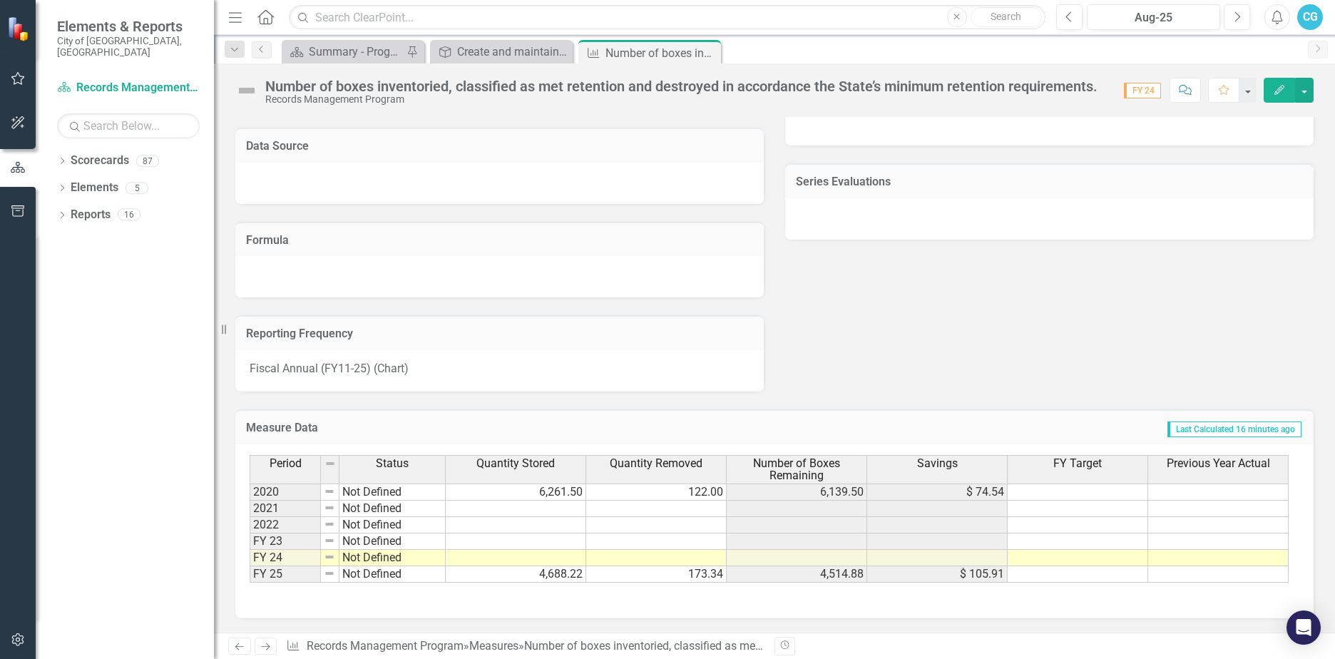
click at [534, 558] on td at bounding box center [516, 558] width 140 height 16
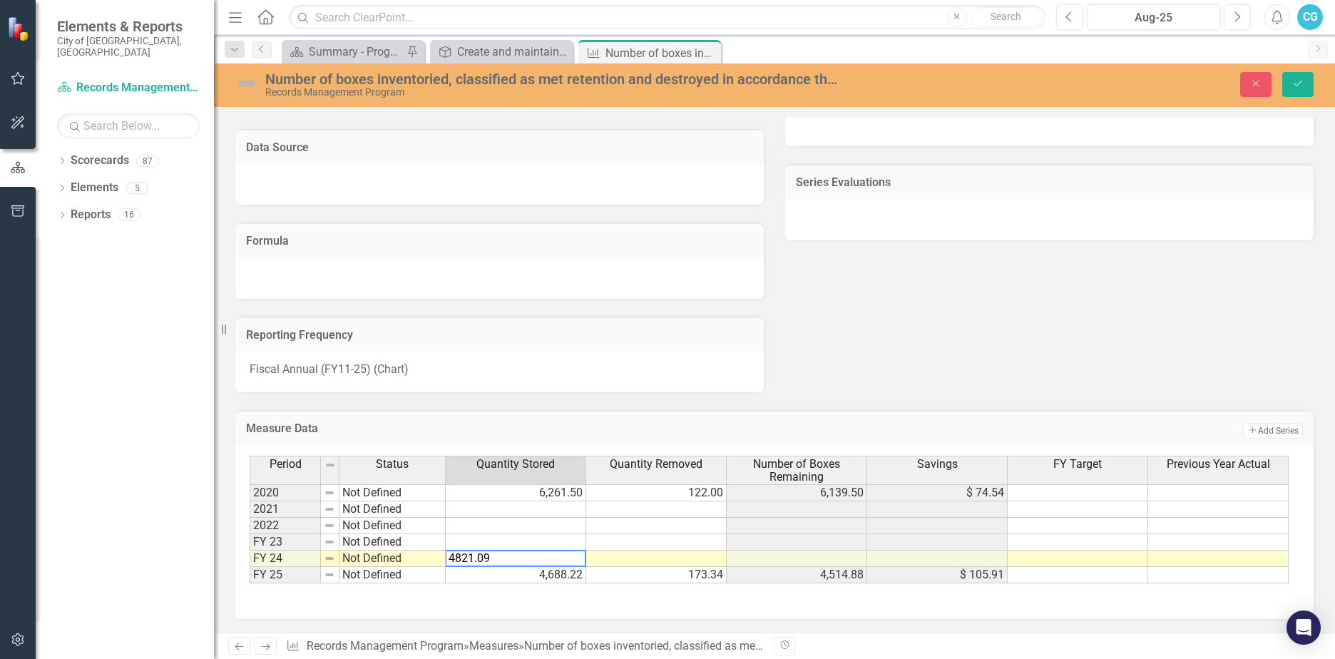
type textarea "4821.09"
click at [647, 553] on td at bounding box center [656, 558] width 140 height 16
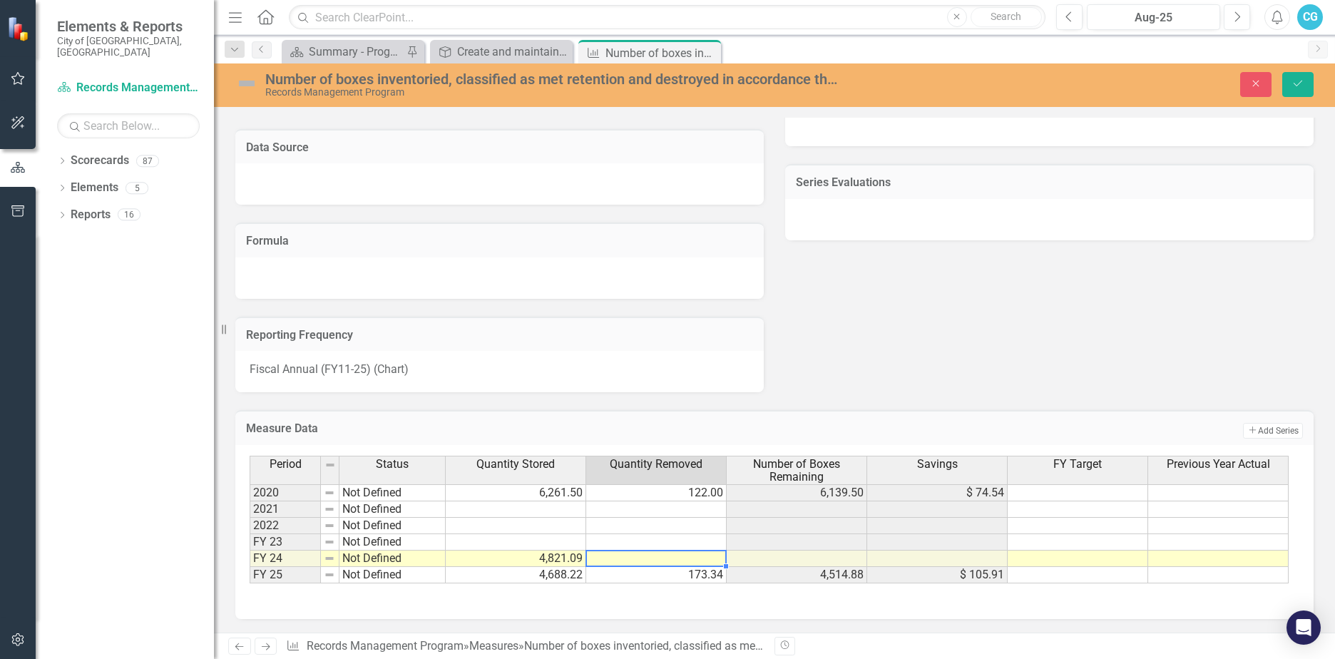
click at [647, 553] on td at bounding box center [656, 558] width 140 height 16
type textarea "173.34"
click at [1293, 78] on icon "Save" at bounding box center [1297, 83] width 13 height 10
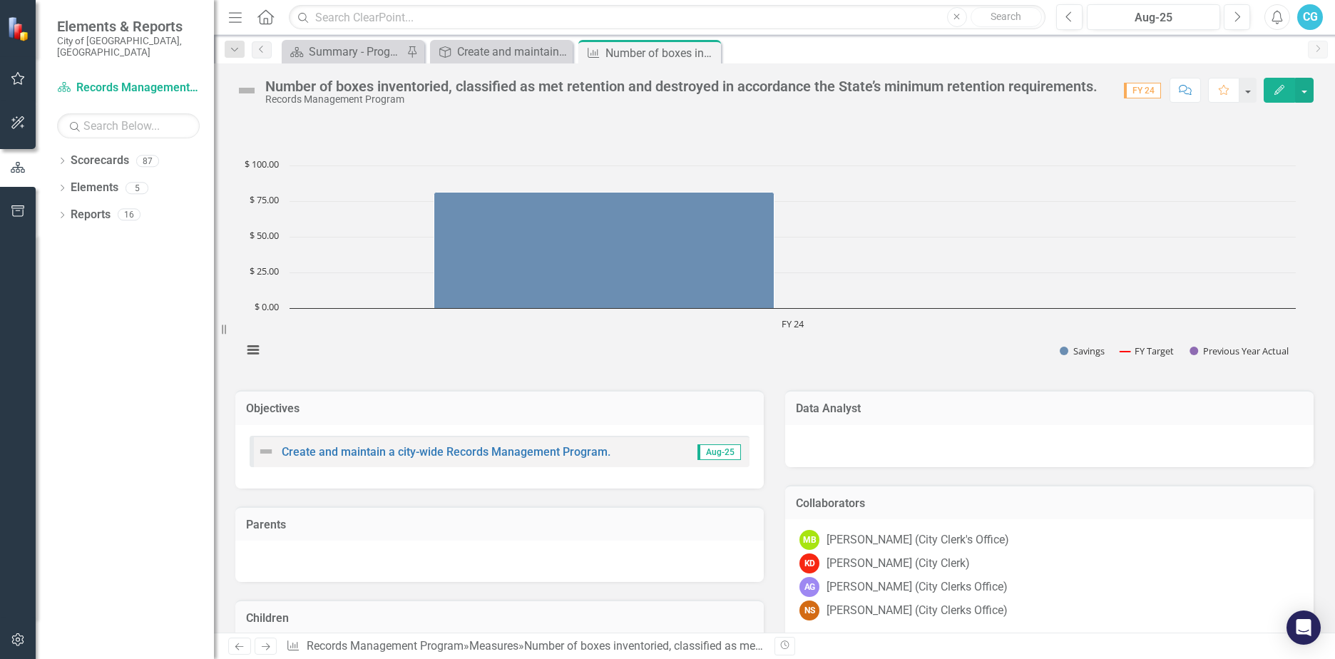
scroll to position [0, 0]
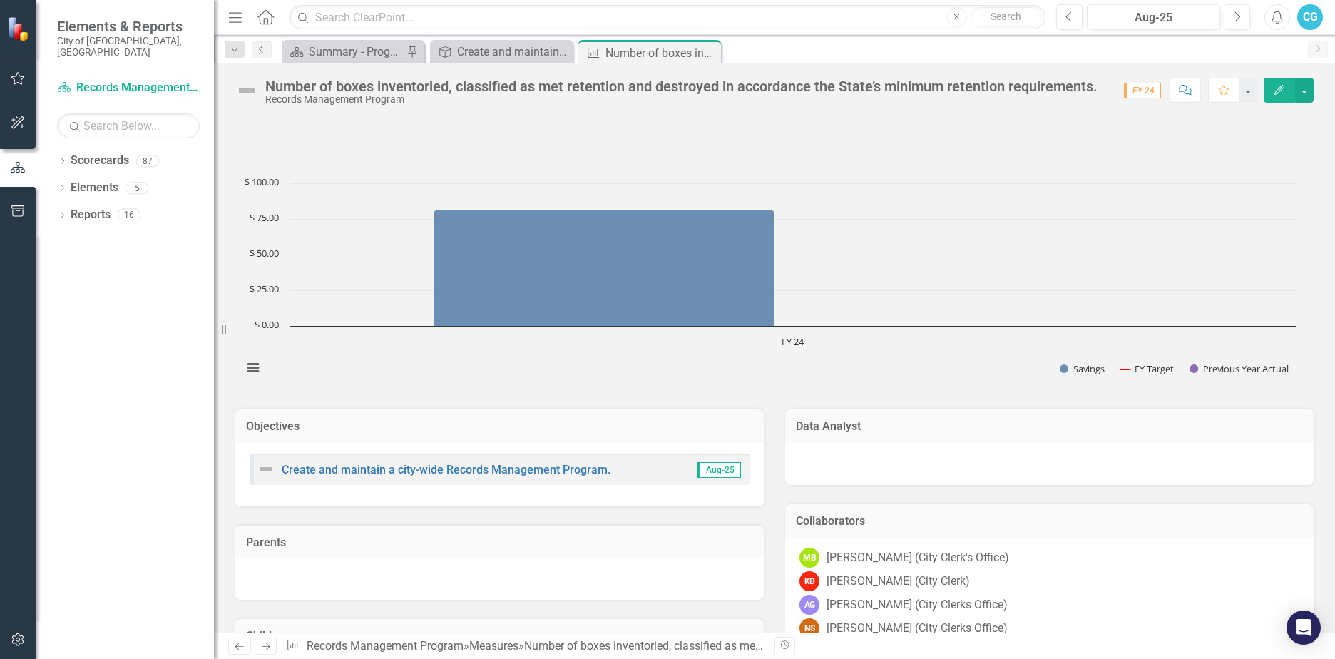
click at [258, 48] on icon "Previous" at bounding box center [261, 49] width 11 height 9
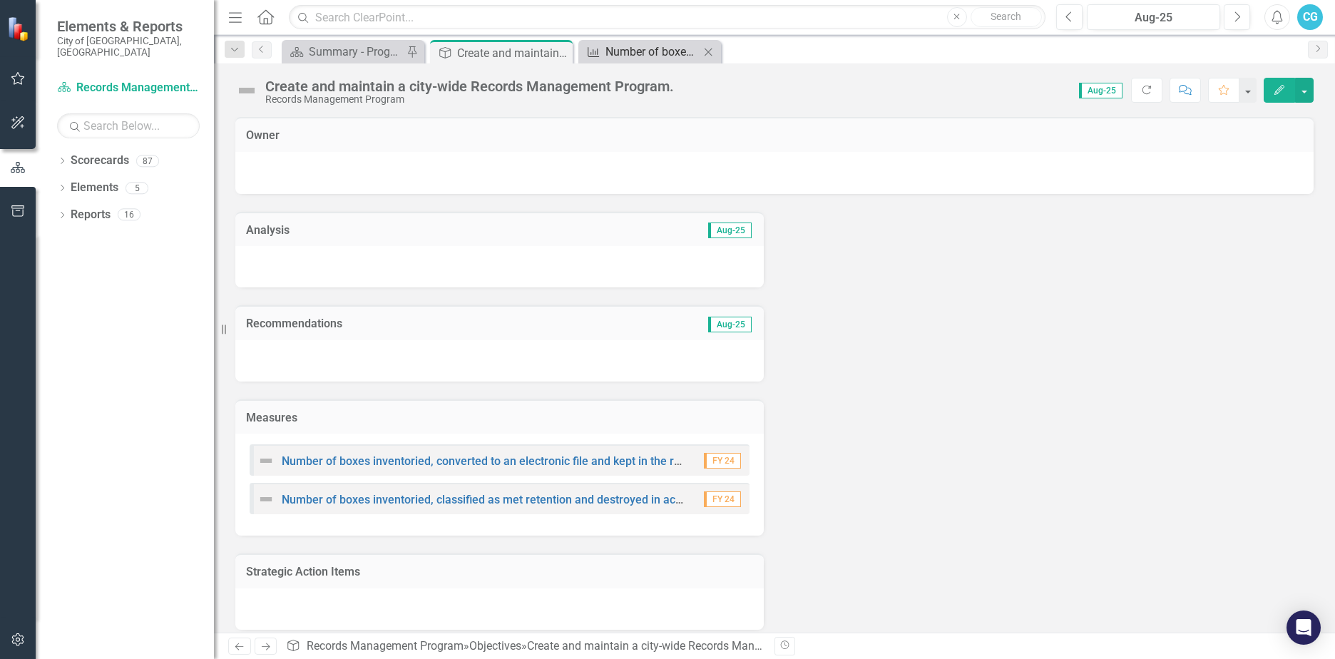
click at [644, 49] on div "Number of boxes inventoried, classified as met retention and destroyed in accor…" at bounding box center [652, 52] width 94 height 18
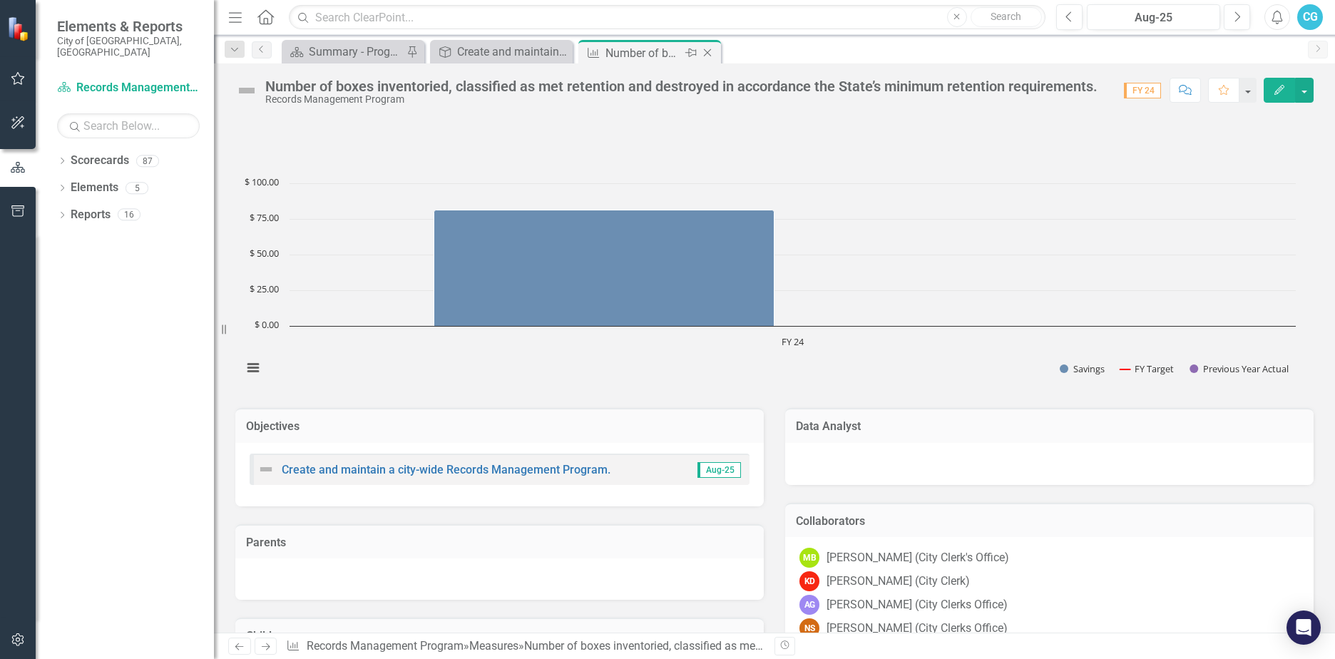
click at [707, 50] on icon "Close" at bounding box center [707, 52] width 14 height 11
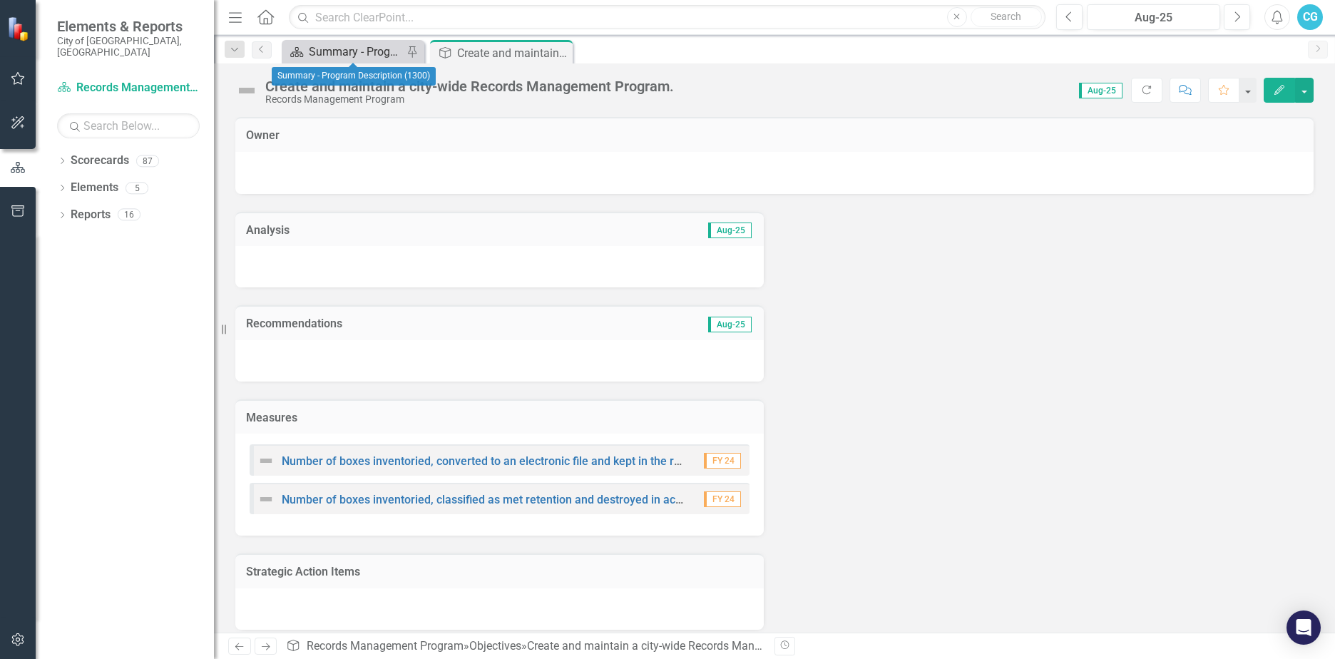
click at [364, 46] on div "Summary - Program Description (1300)" at bounding box center [356, 52] width 94 height 18
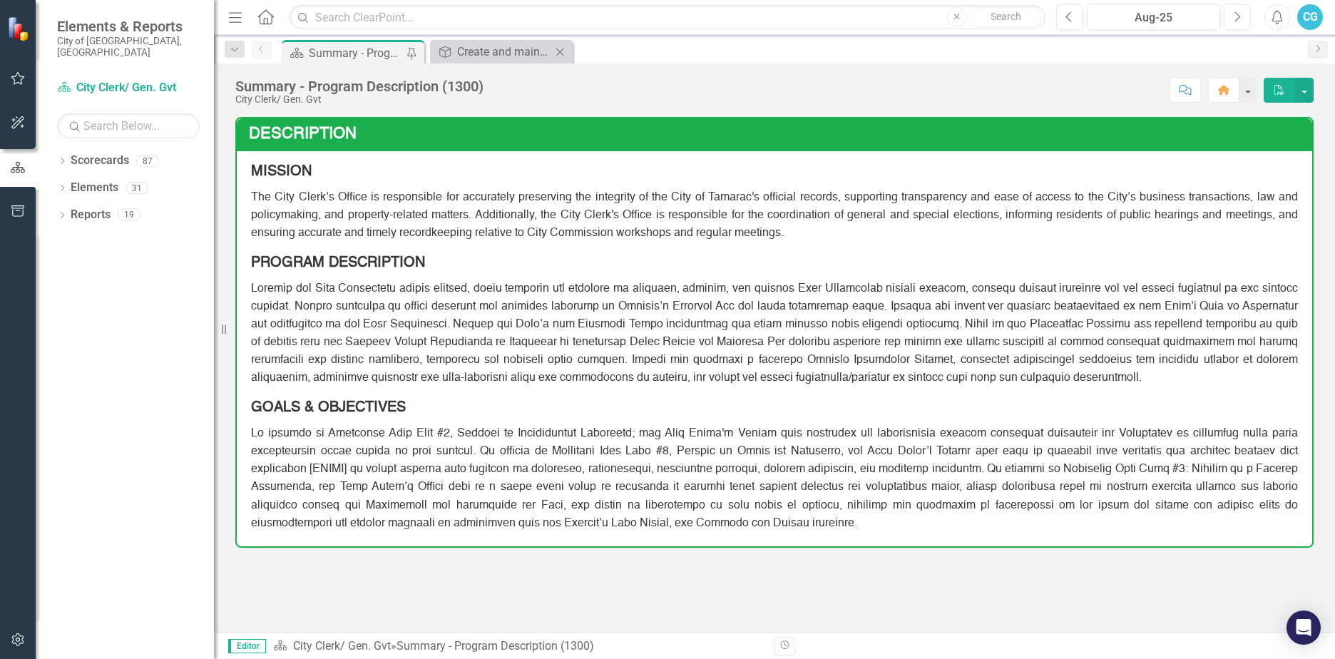
click at [472, 41] on div "Objective Create and maintain a city-wide Records Management Program. Close" at bounding box center [501, 52] width 143 height 24
click at [471, 49] on div "Create and maintain a city-wide Records Management Program." at bounding box center [504, 52] width 94 height 18
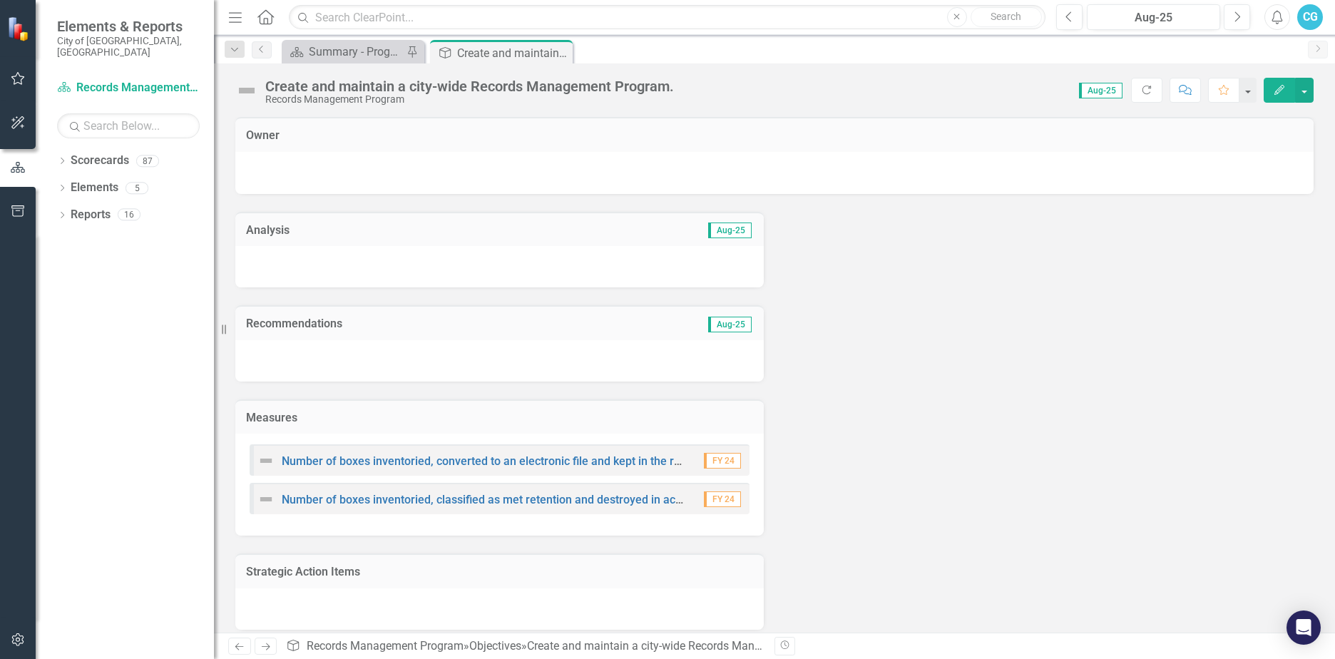
scroll to position [11, 0]
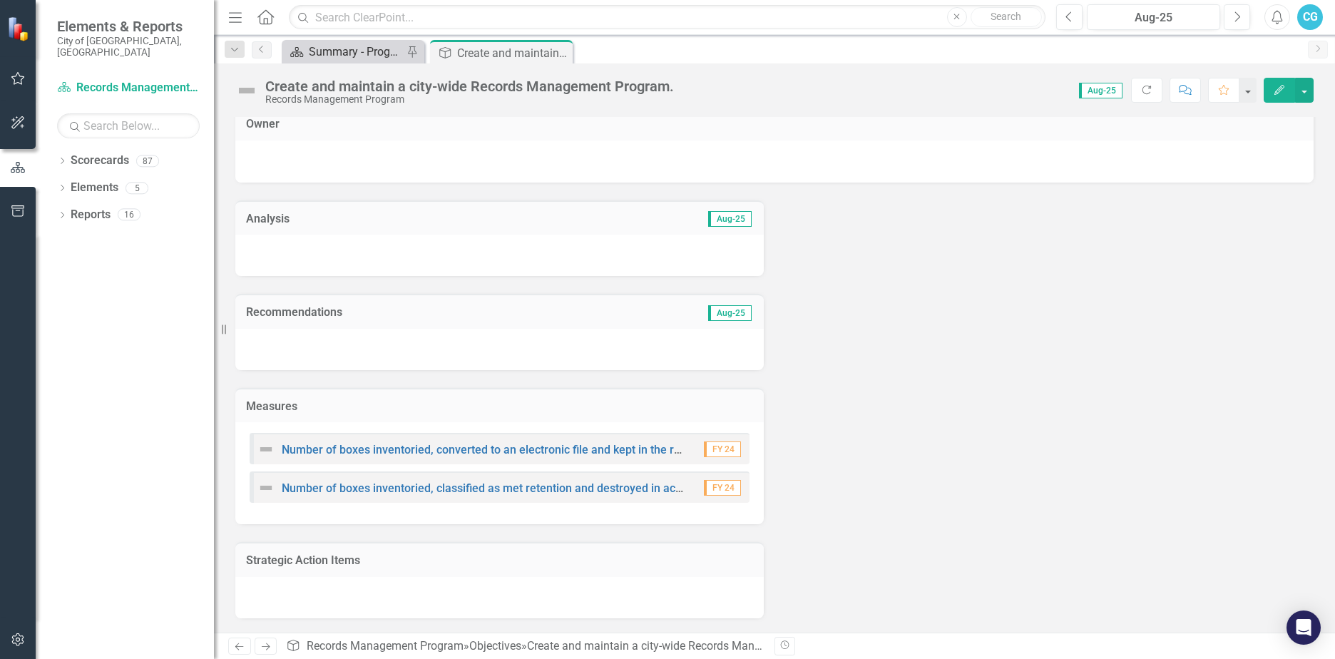
click at [353, 58] on div "Summary - Program Description (1300)" at bounding box center [356, 52] width 94 height 18
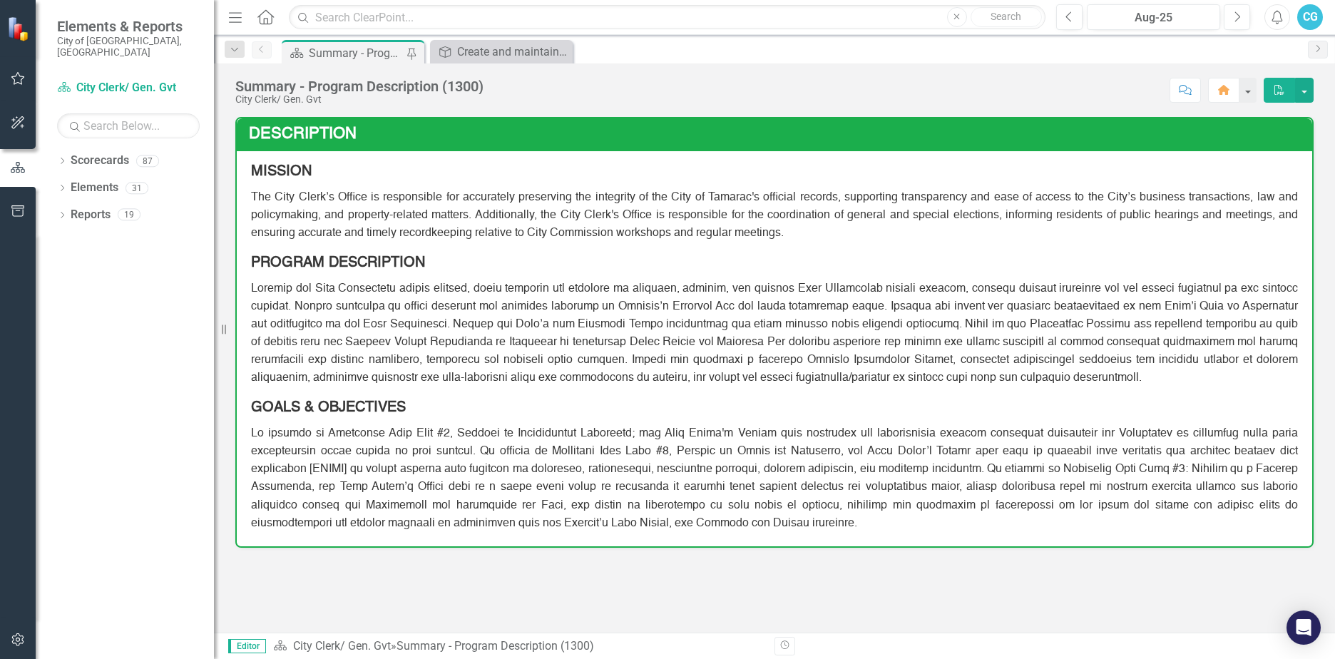
click at [466, 69] on div "Summary - Program Description (1300) City Clerk/ Gen. Gvt Score: N/A Aug-25 Com…" at bounding box center [774, 84] width 1121 height 43
click at [458, 52] on div "Create and maintain a city-wide Records Management Program." at bounding box center [504, 52] width 94 height 18
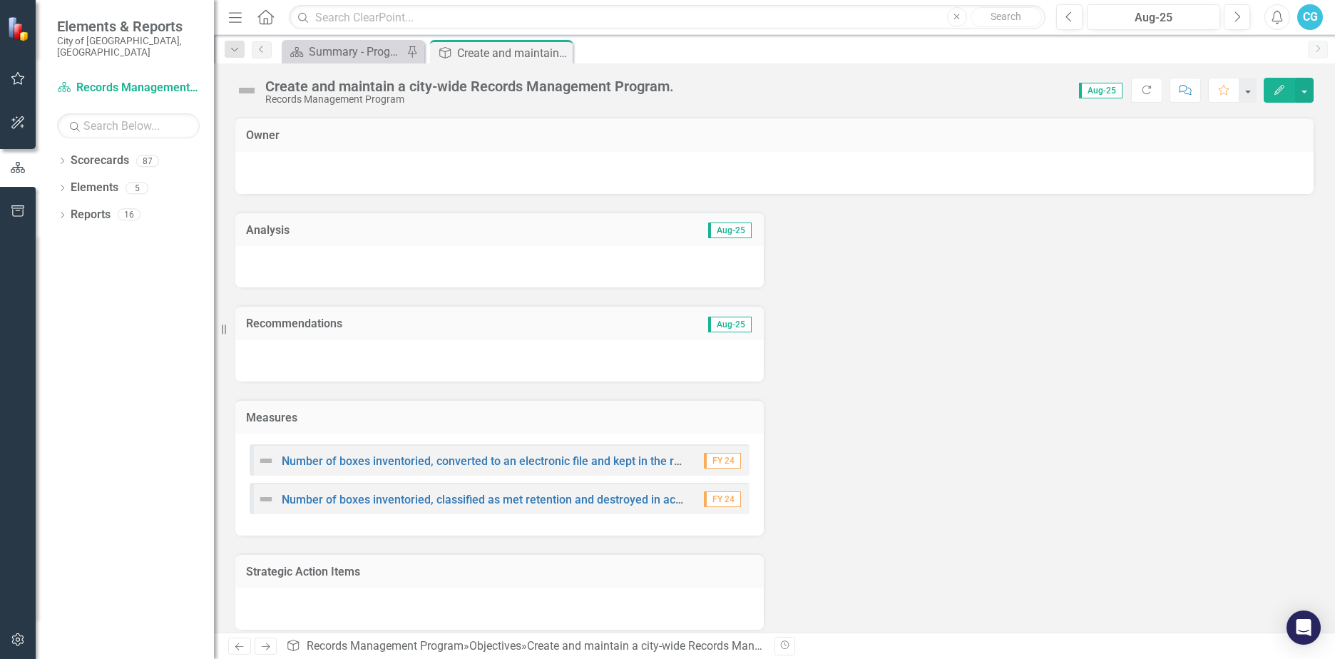
click at [587, 508] on div "Number of boxes inventoried, classified as met retention and destroyed in accor…" at bounding box center [500, 498] width 500 height 31
click at [582, 502] on link "Number of boxes inventoried, classified as met retention and destroyed in accor…" at bounding box center [618, 500] width 672 height 14
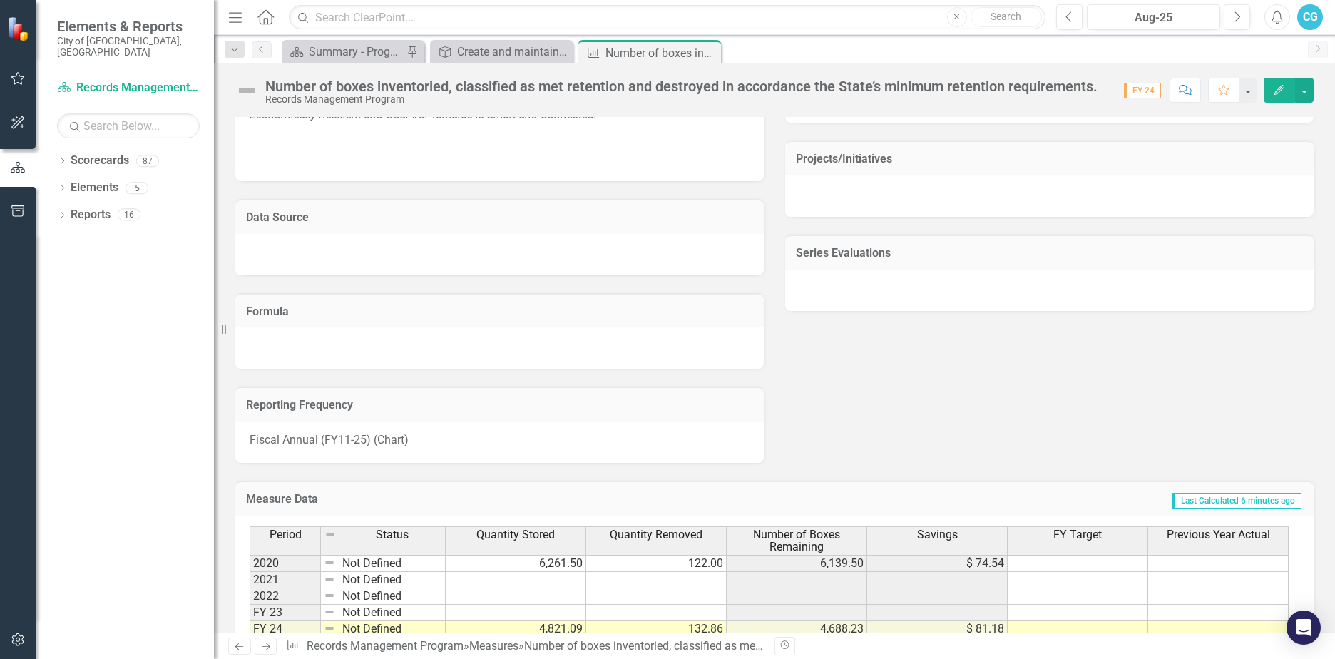
scroll to position [792, 0]
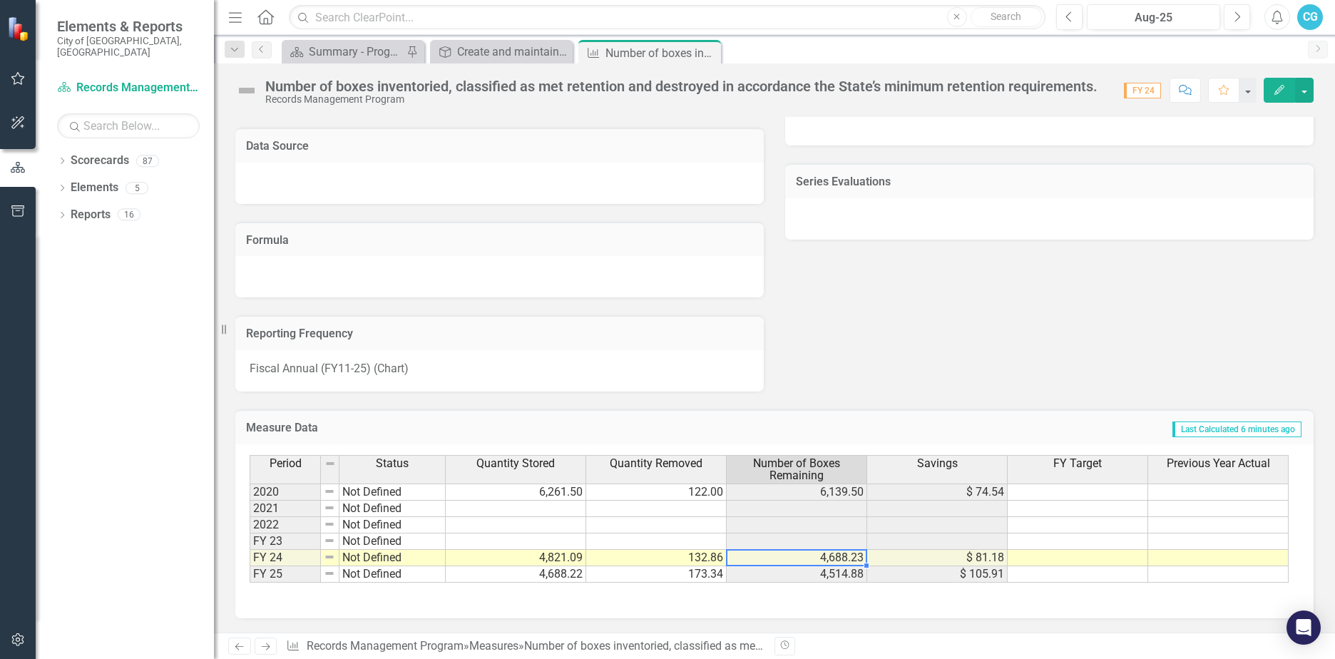
click at [850, 557] on td "4,688.23" at bounding box center [797, 558] width 140 height 16
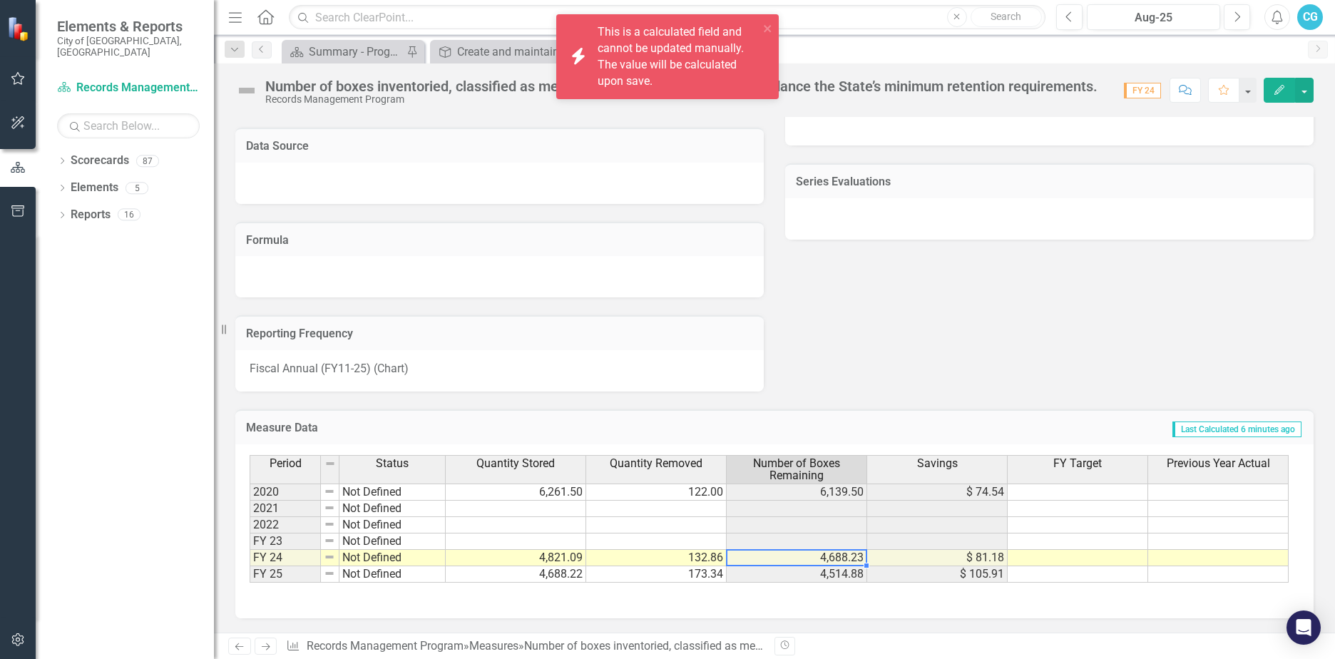
click at [708, 554] on td "132.86" at bounding box center [656, 558] width 140 height 16
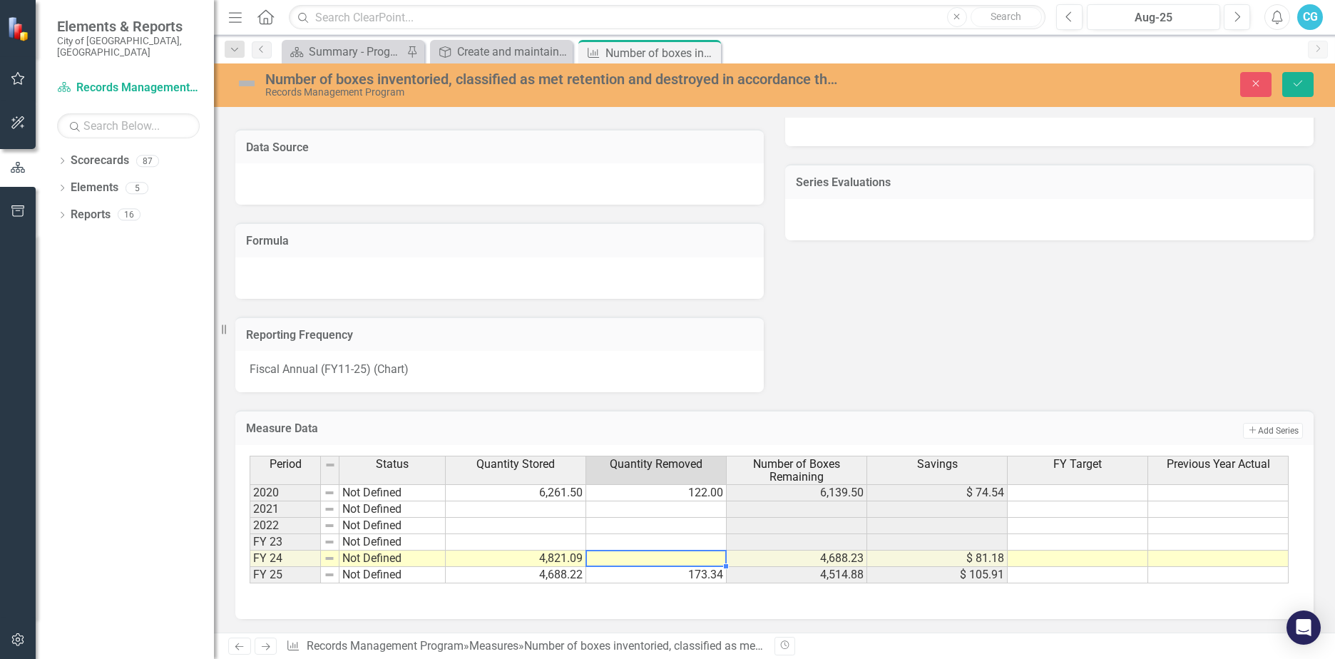
click at [541, 559] on td "4,821.09" at bounding box center [516, 558] width 140 height 16
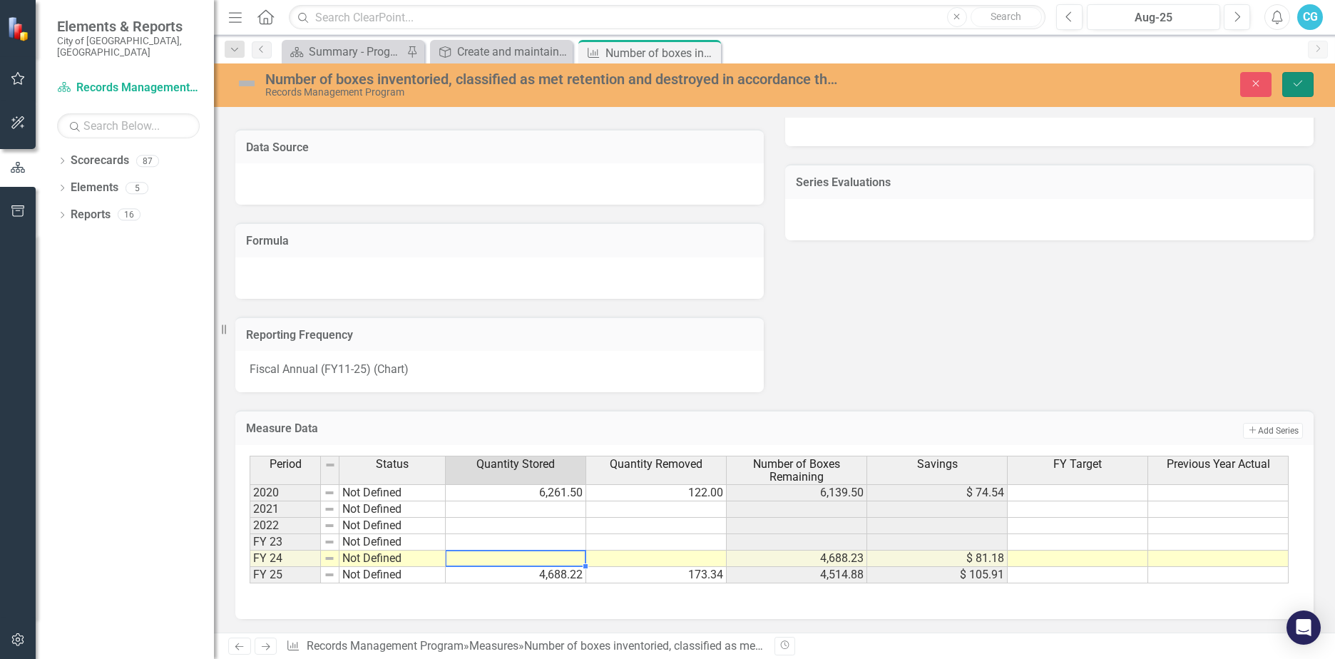
click at [1291, 85] on button "Save" at bounding box center [1297, 84] width 31 height 25
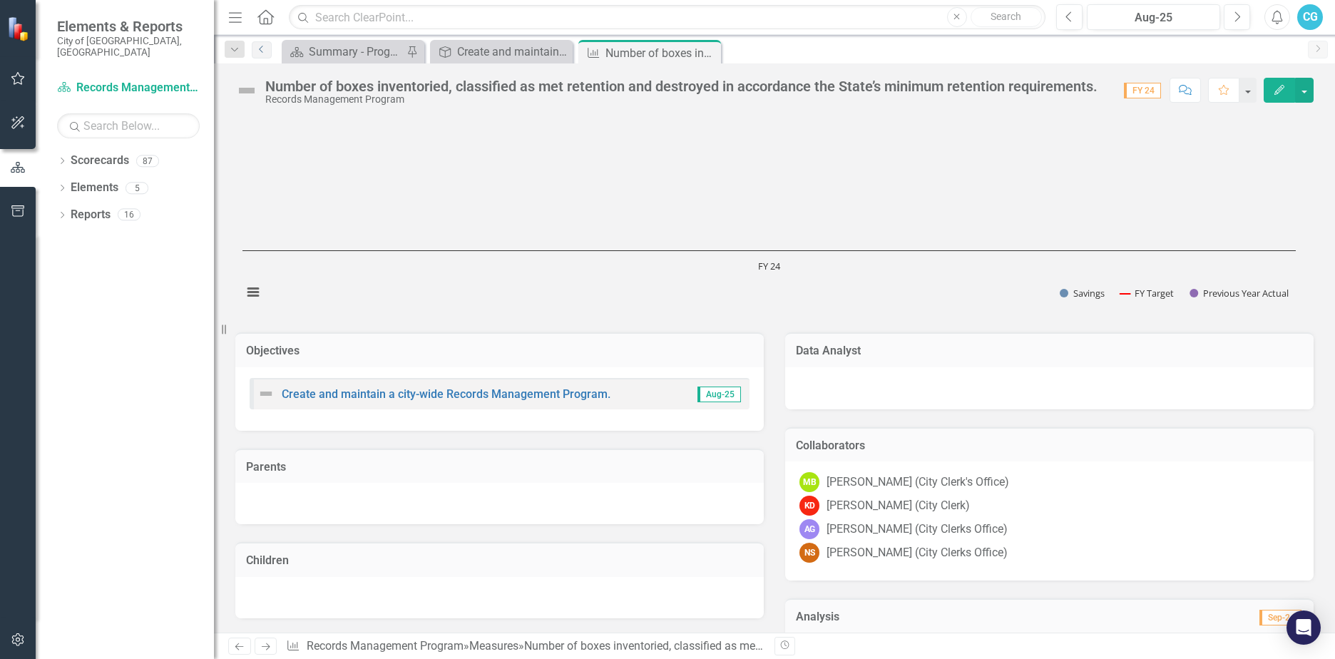
scroll to position [0, 0]
